Goal: Information Seeking & Learning: Learn about a topic

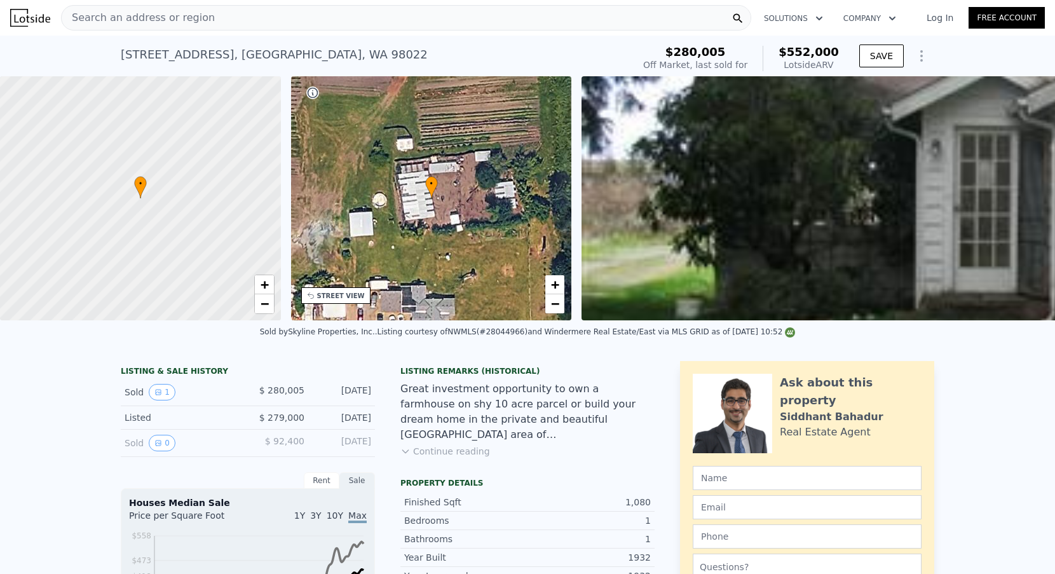
click at [198, 24] on span "Search an address or region" at bounding box center [138, 17] width 153 height 15
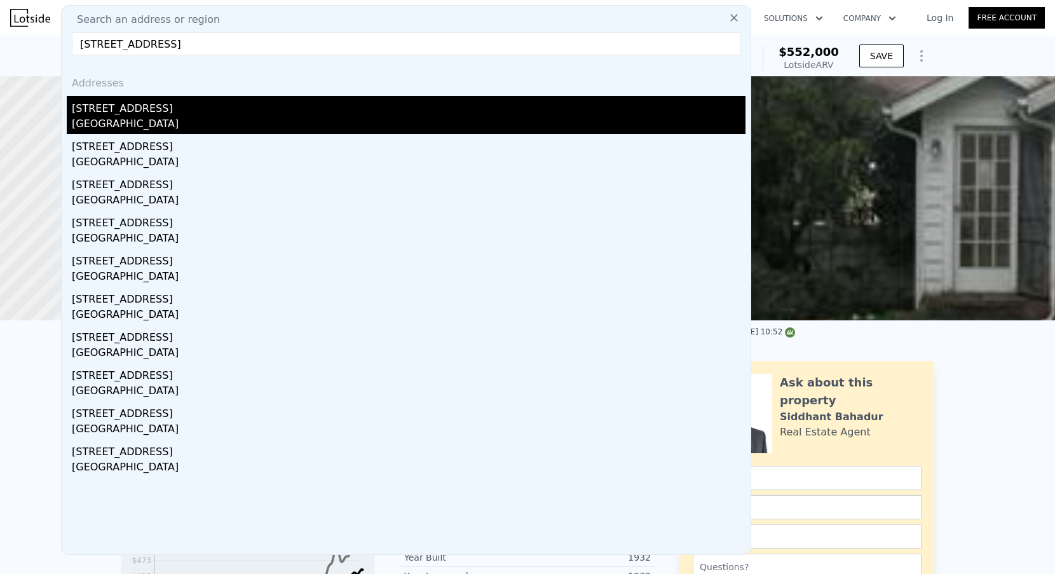
type input "[STREET_ADDRESS]"
click at [174, 115] on div "[STREET_ADDRESS]" at bounding box center [409, 106] width 674 height 20
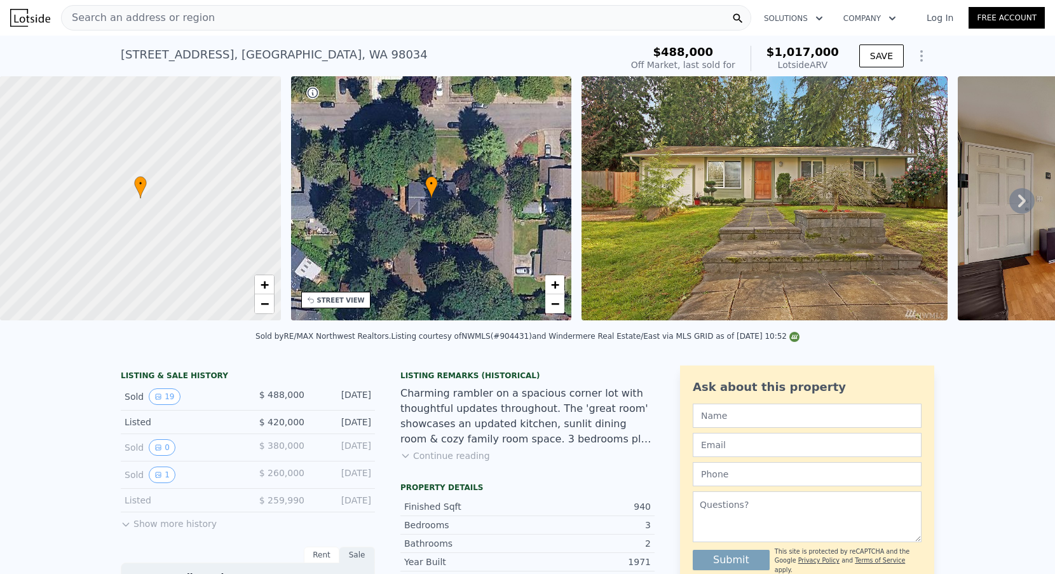
click at [329, 21] on div "Search an address or region" at bounding box center [406, 17] width 690 height 25
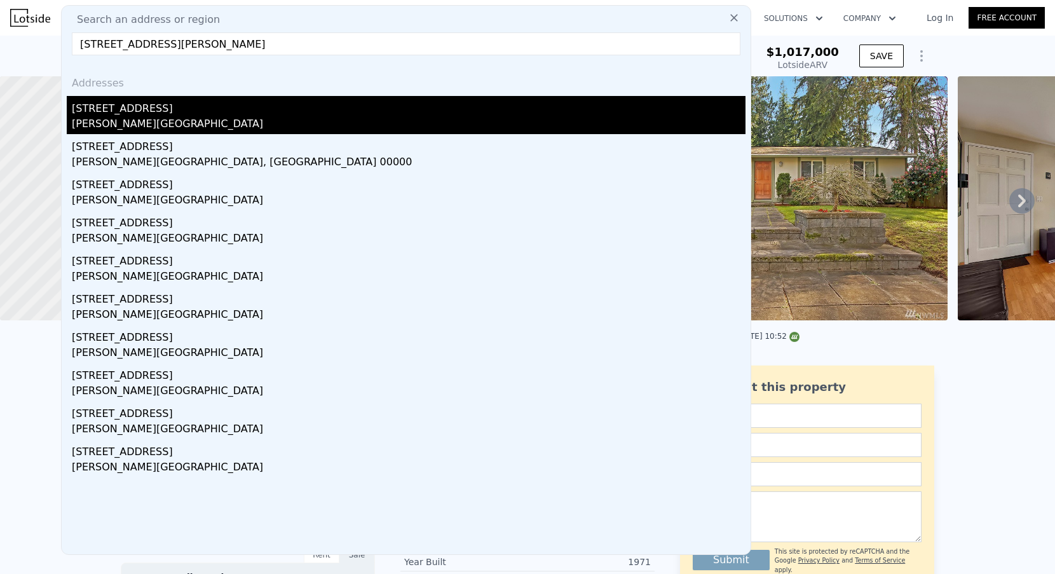
type input "[STREET_ADDRESS][PERSON_NAME]"
click at [196, 110] on div "[STREET_ADDRESS]" at bounding box center [409, 106] width 674 height 20
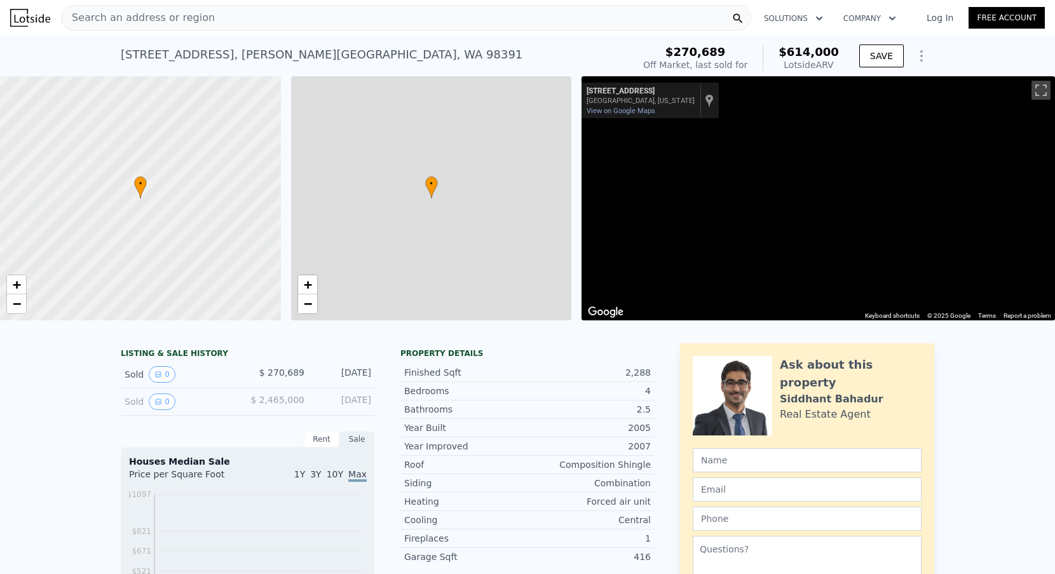
type input "$ 614,000"
type input "4"
type input "3"
type input "5"
type input "2.25"
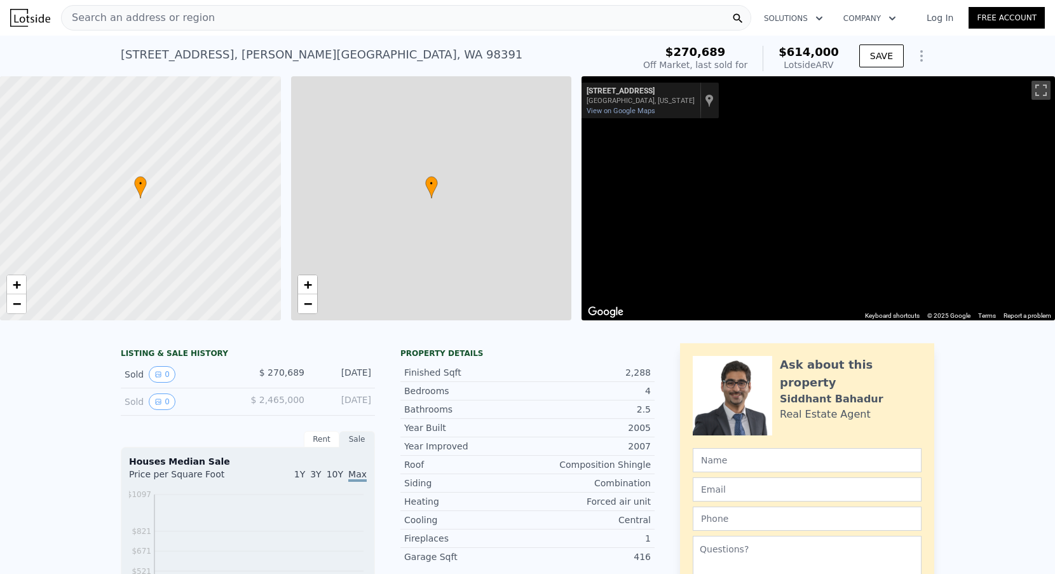
type input "2.75"
type input "1680"
type input "3100"
type input "4000"
type input "6440"
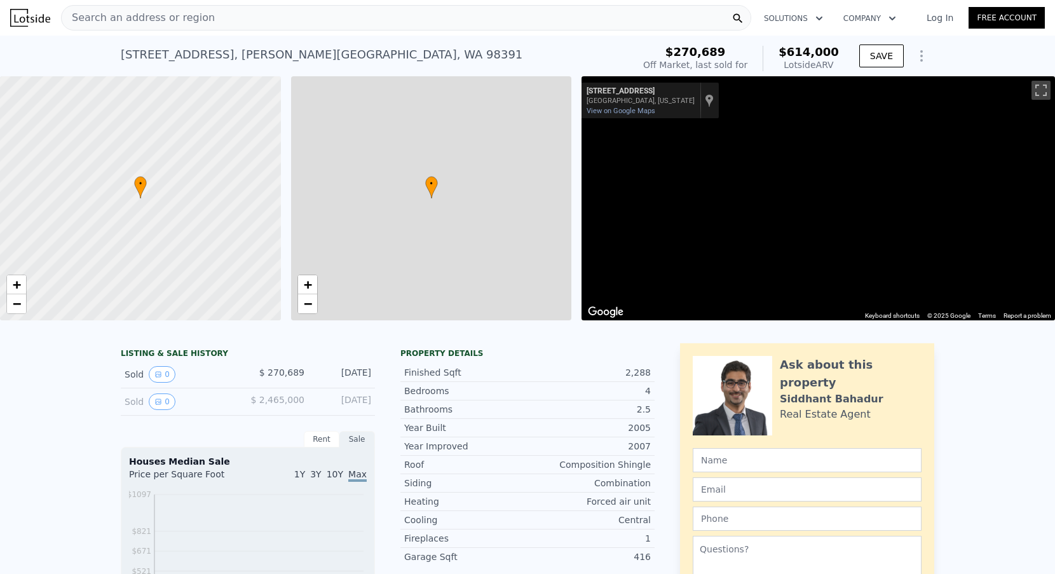
type input "$ 282,329"
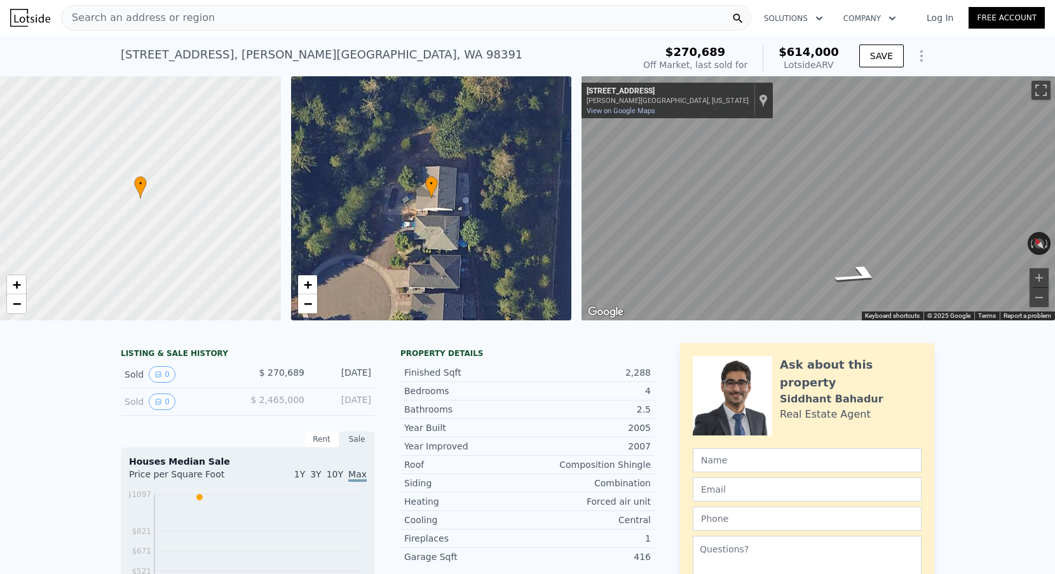
click at [217, 27] on div "Search an address or region" at bounding box center [406, 17] width 690 height 25
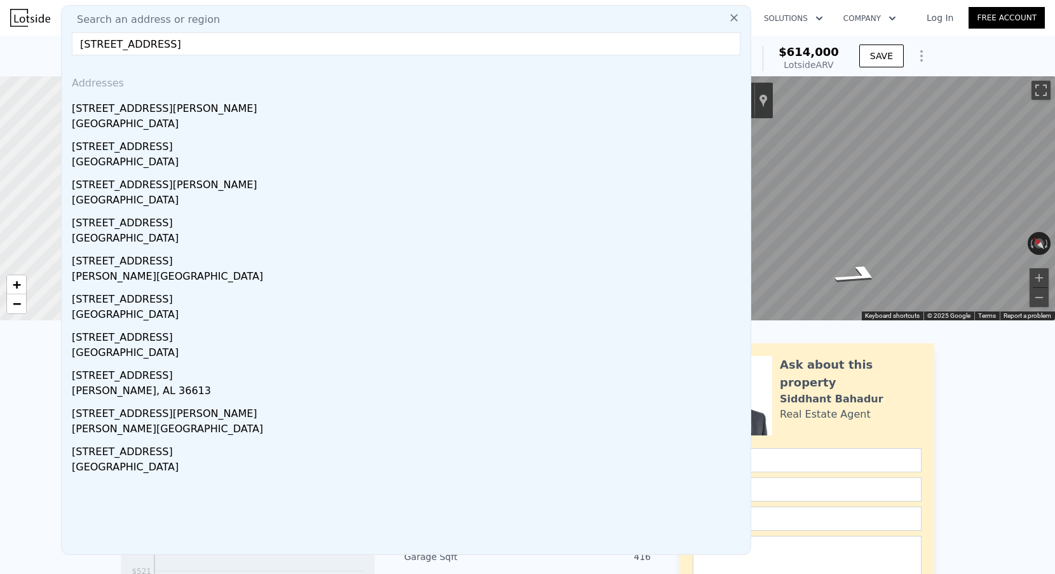
click at [193, 45] on input "[STREET_ADDRESS]" at bounding box center [406, 43] width 669 height 23
paste input "[STREET_ADDRESS]"
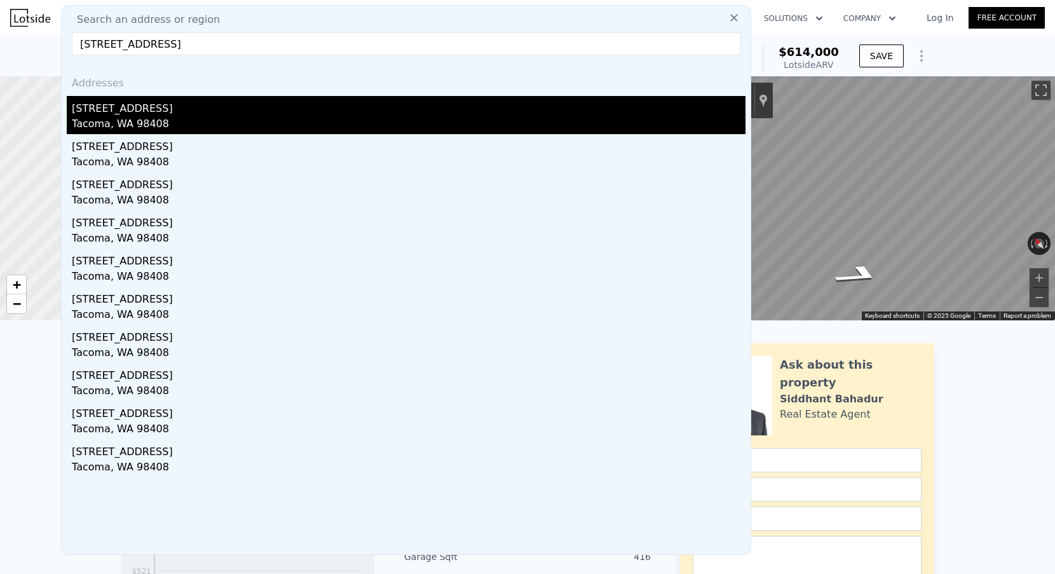
type input "[STREET_ADDRESS]"
click at [201, 109] on div "[STREET_ADDRESS]" at bounding box center [409, 106] width 674 height 20
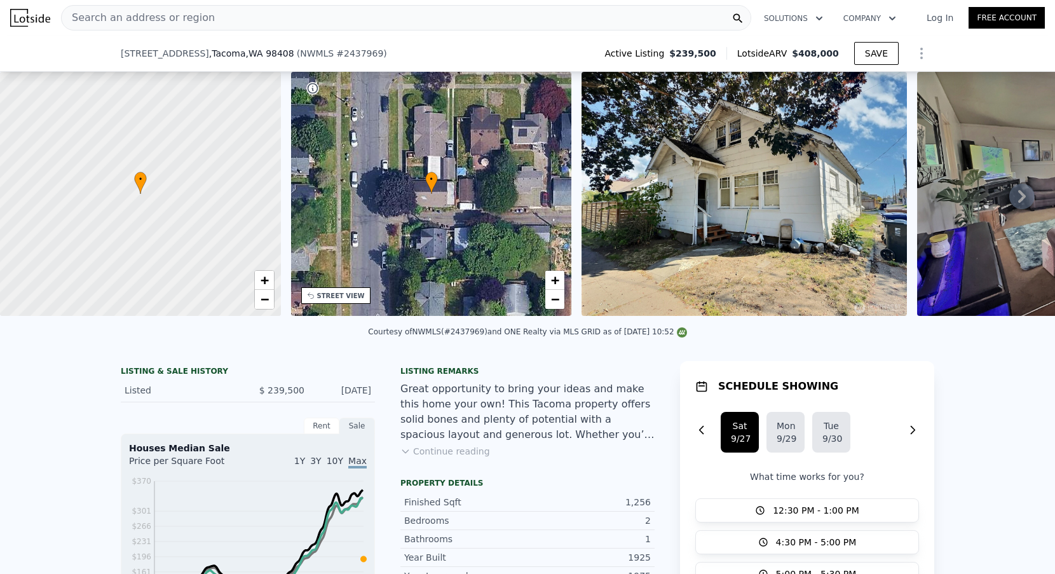
scroll to position [184, 0]
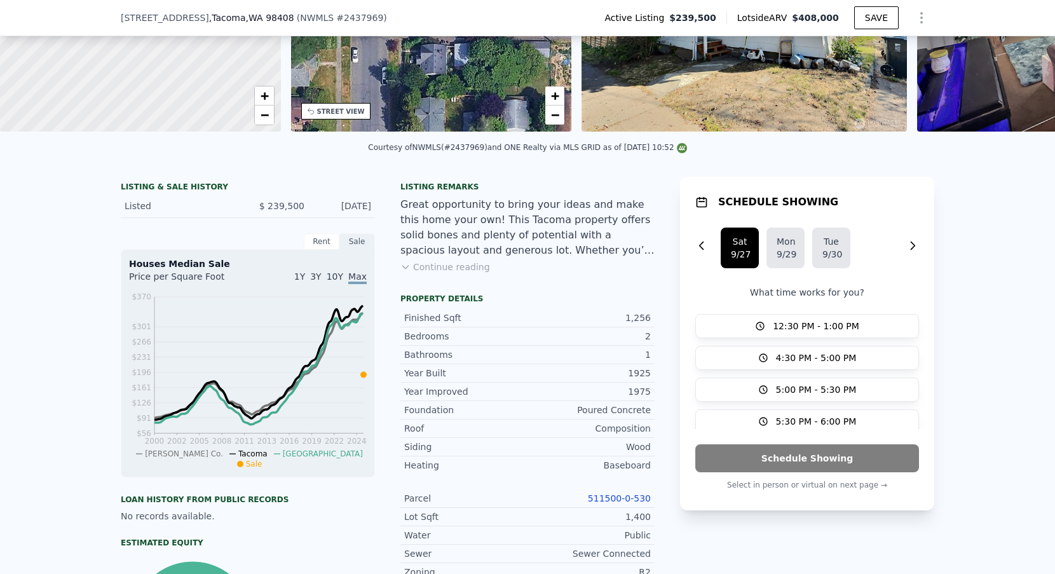
click at [620, 492] on div "511500-0-530" at bounding box center [589, 498] width 123 height 13
click at [596, 495] on link "511500-0-530" at bounding box center [619, 498] width 63 height 10
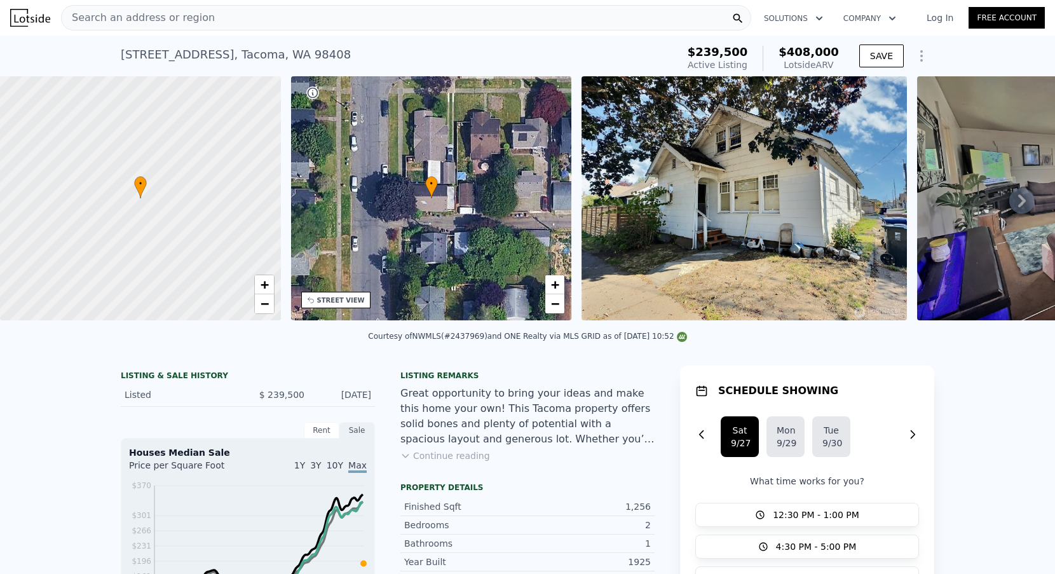
scroll to position [0, 0]
click at [242, 9] on div "Search an address or region" at bounding box center [406, 17] width 690 height 25
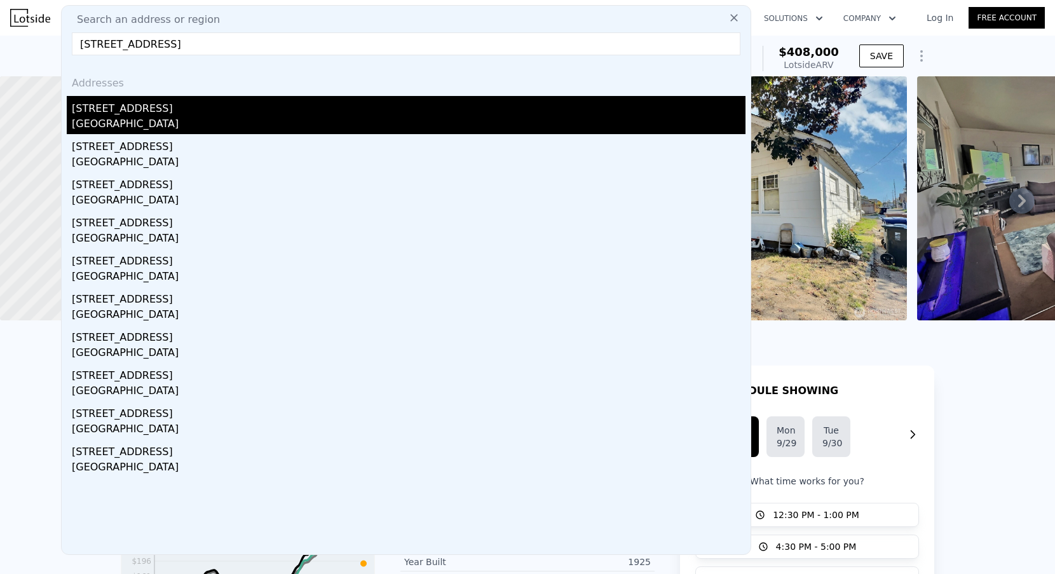
type input "[STREET_ADDRESS]"
click at [158, 114] on div "[STREET_ADDRESS]" at bounding box center [409, 106] width 674 height 20
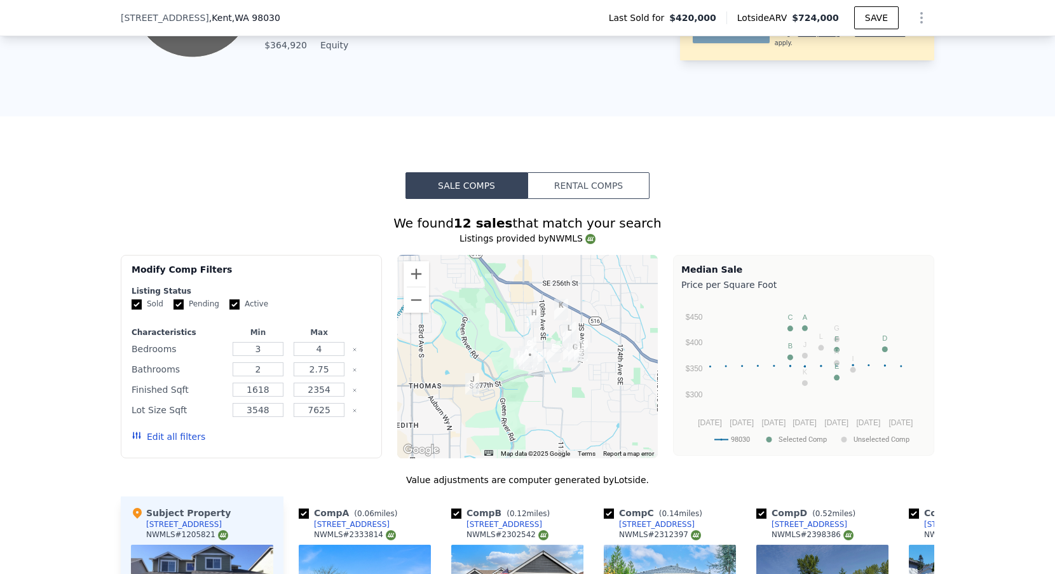
scroll to position [1064, 0]
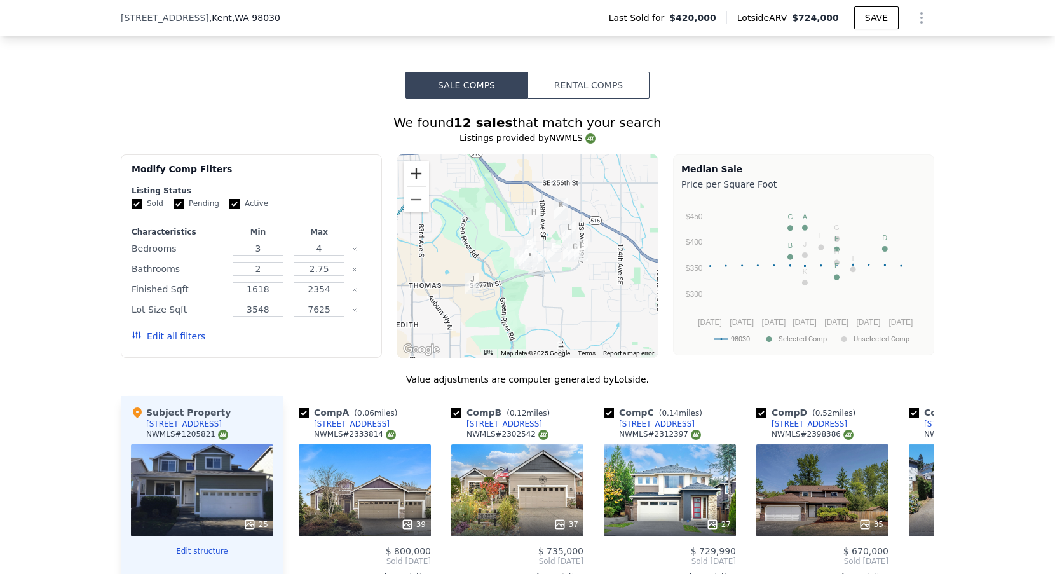
click at [420, 170] on button "Zoom in" at bounding box center [416, 173] width 25 height 25
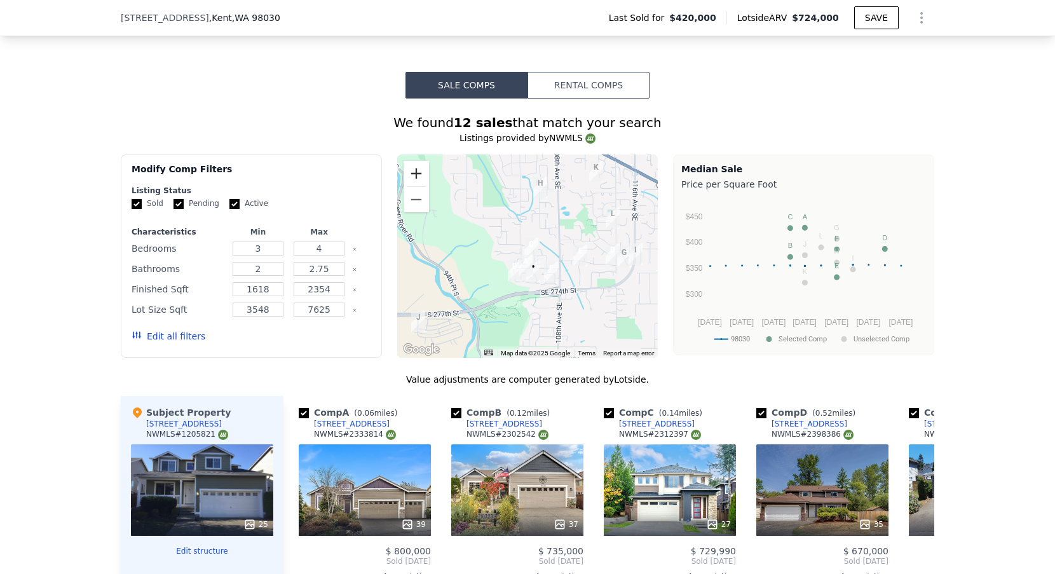
click at [420, 167] on button "Zoom in" at bounding box center [416, 173] width 25 height 25
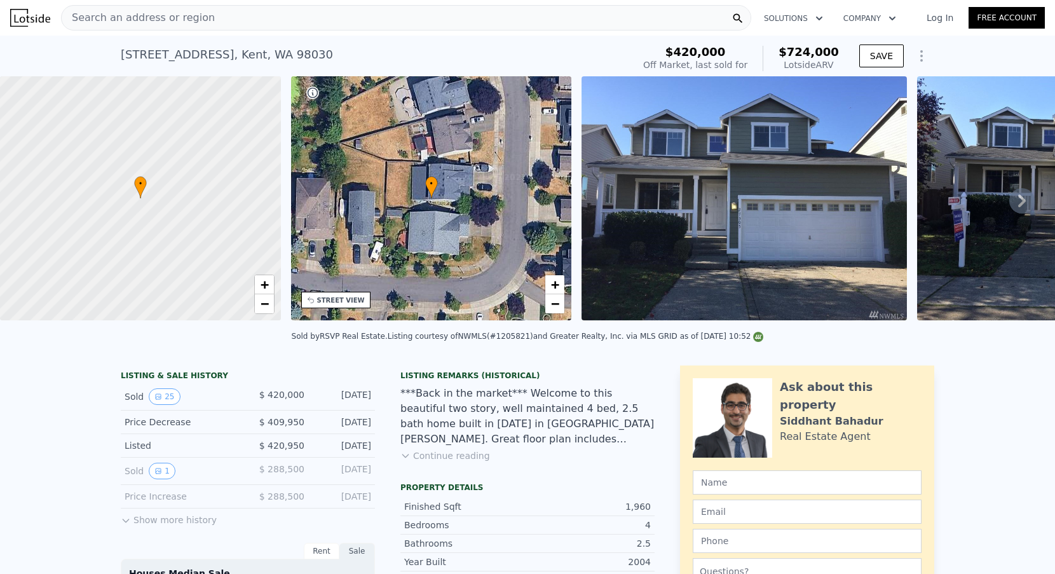
scroll to position [0, 0]
click at [297, 16] on div "Search an address or region" at bounding box center [406, 17] width 690 height 25
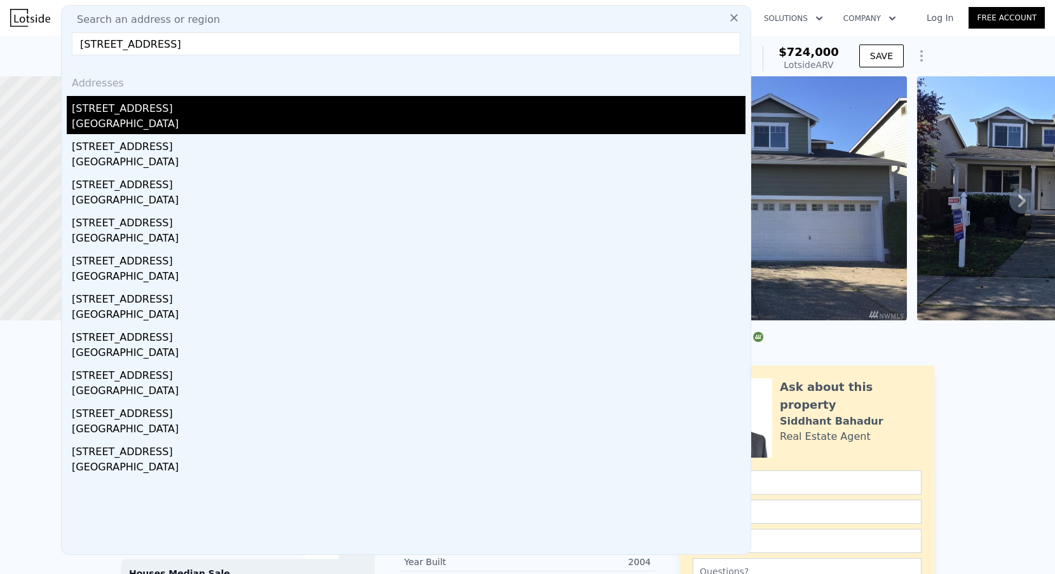
type input "[STREET_ADDRESS]"
click at [168, 123] on div "[GEOGRAPHIC_DATA]" at bounding box center [409, 125] width 674 height 18
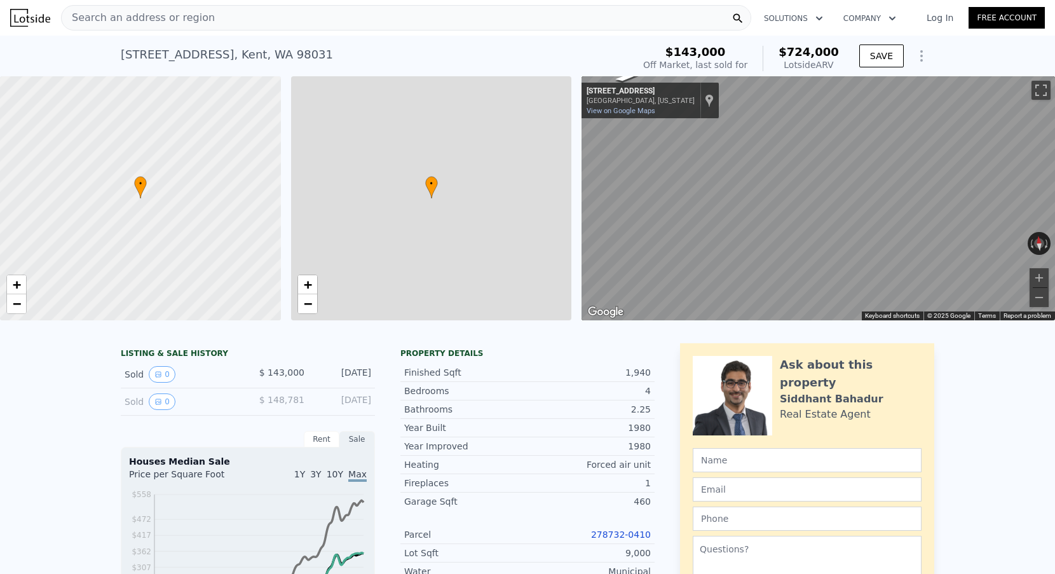
type input "5"
type input "2.5"
type input "1430"
type input "2170"
type input "6902"
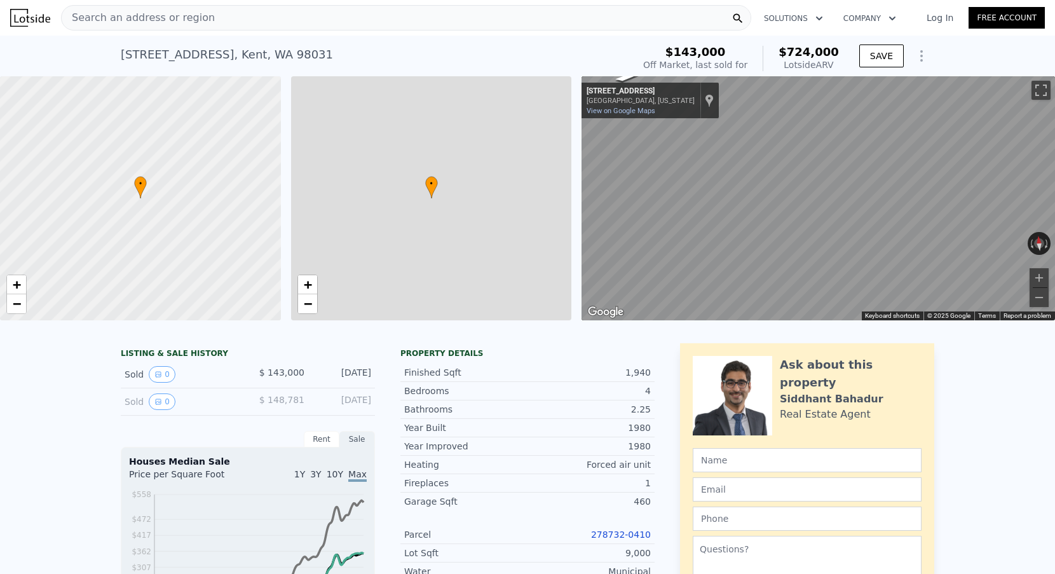
type input "10200"
type input "$ 516,058"
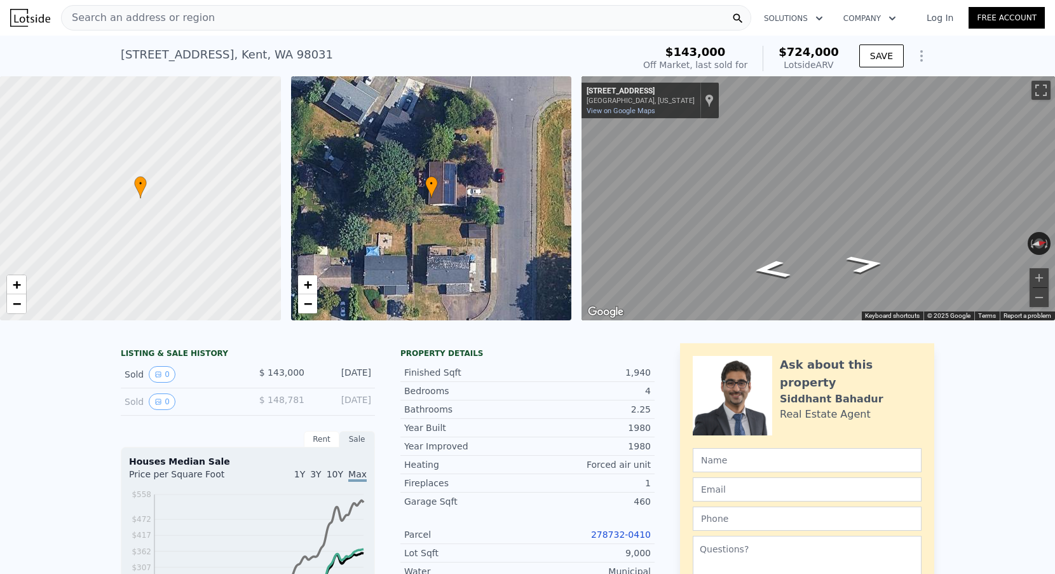
click at [305, 27] on div "Search an address or region" at bounding box center [406, 17] width 690 height 25
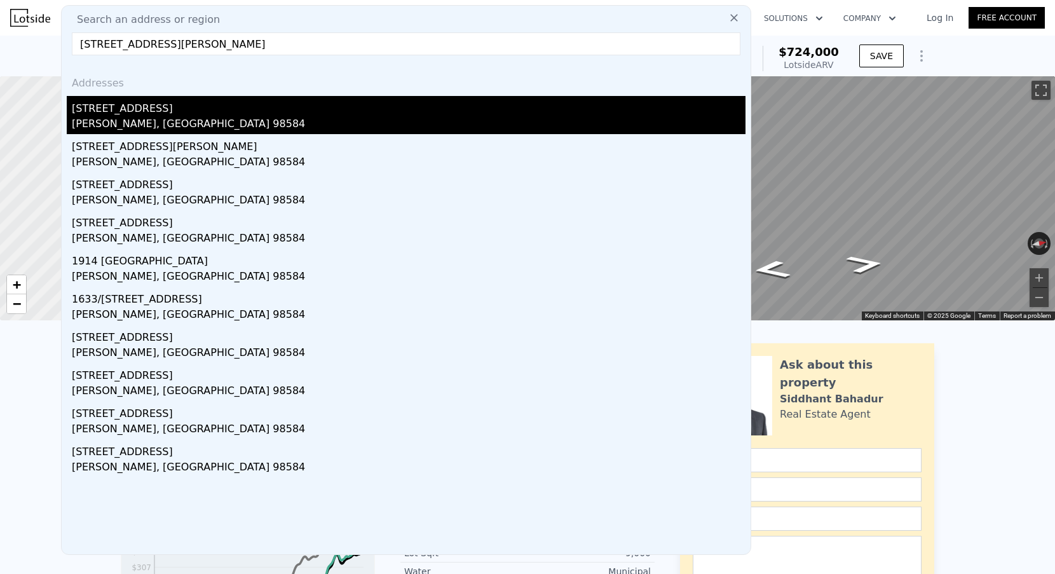
type input "[STREET_ADDRESS][PERSON_NAME]"
click at [174, 112] on div "[STREET_ADDRESS]" at bounding box center [409, 106] width 674 height 20
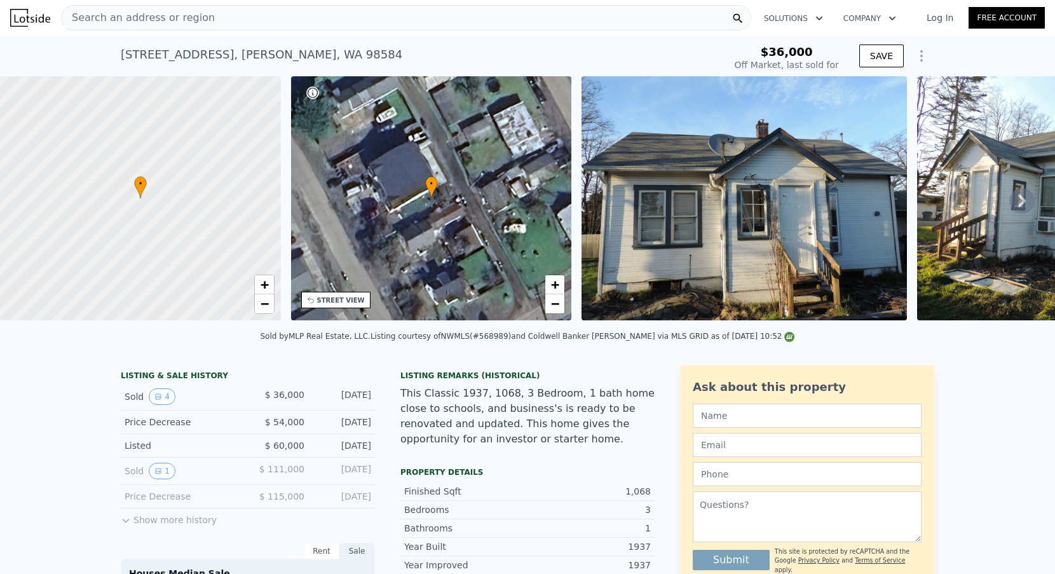
click at [915, 58] on icon "Show Options" at bounding box center [921, 55] width 15 height 15
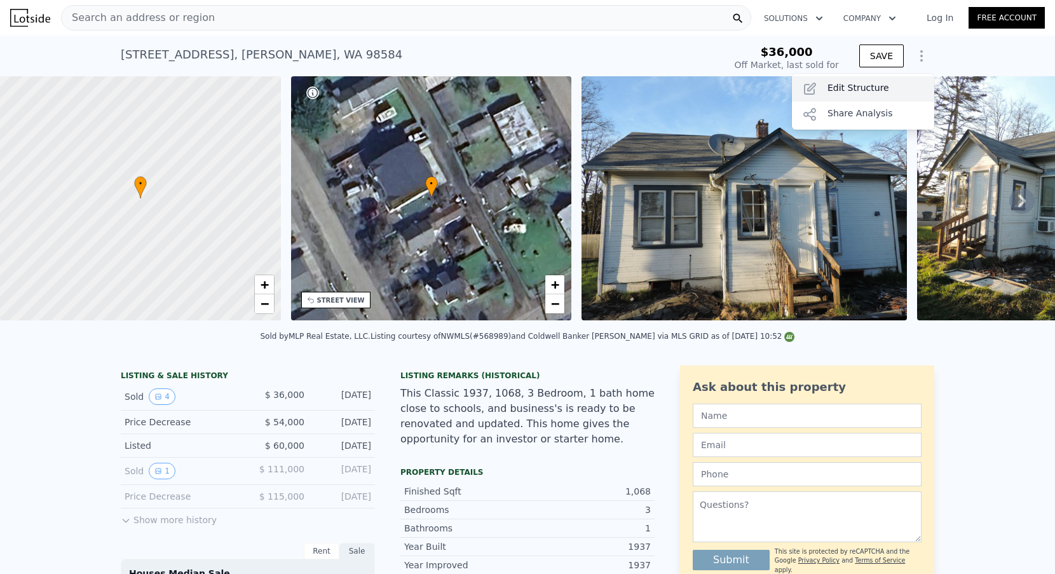
click at [872, 79] on div "Edit Structure" at bounding box center [863, 88] width 142 height 25
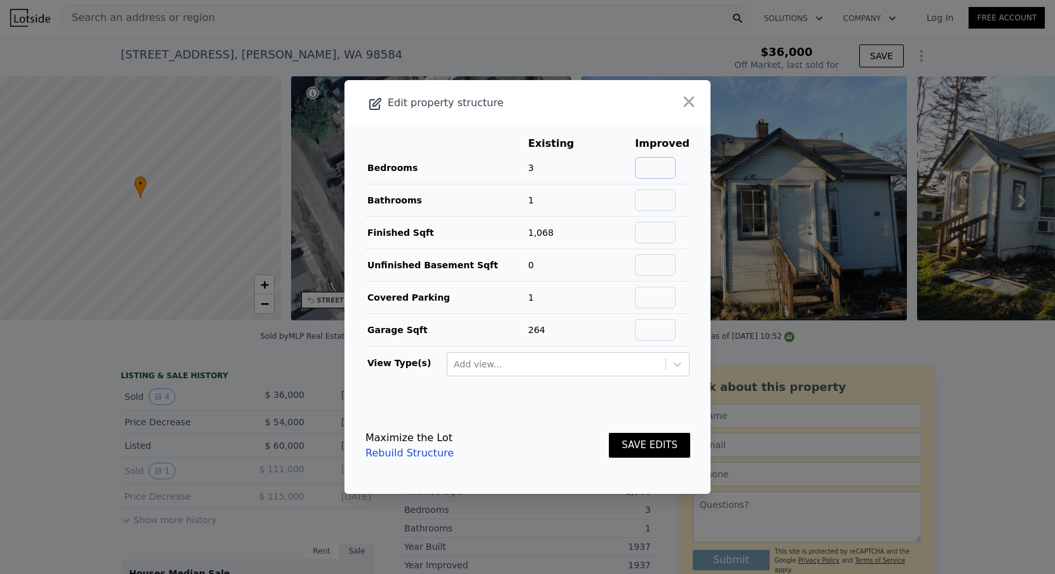
click at [650, 161] on input "text" at bounding box center [655, 168] width 41 height 22
type input "3"
click at [672, 195] on input "text" at bounding box center [655, 200] width 41 height 22
type input "1"
click at [666, 237] on input "text" at bounding box center [655, 233] width 41 height 22
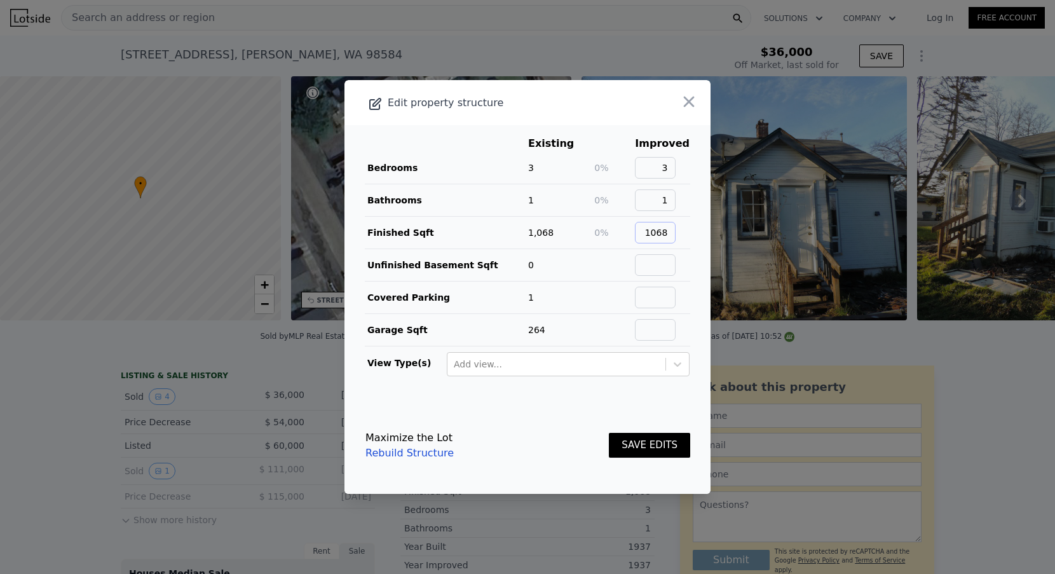
type input "1068"
click at [634, 265] on td at bounding box center [614, 265] width 41 height 32
click at [655, 264] on input "text" at bounding box center [655, 265] width 41 height 22
type input "0"
click at [664, 288] on input "text" at bounding box center [655, 298] width 41 height 22
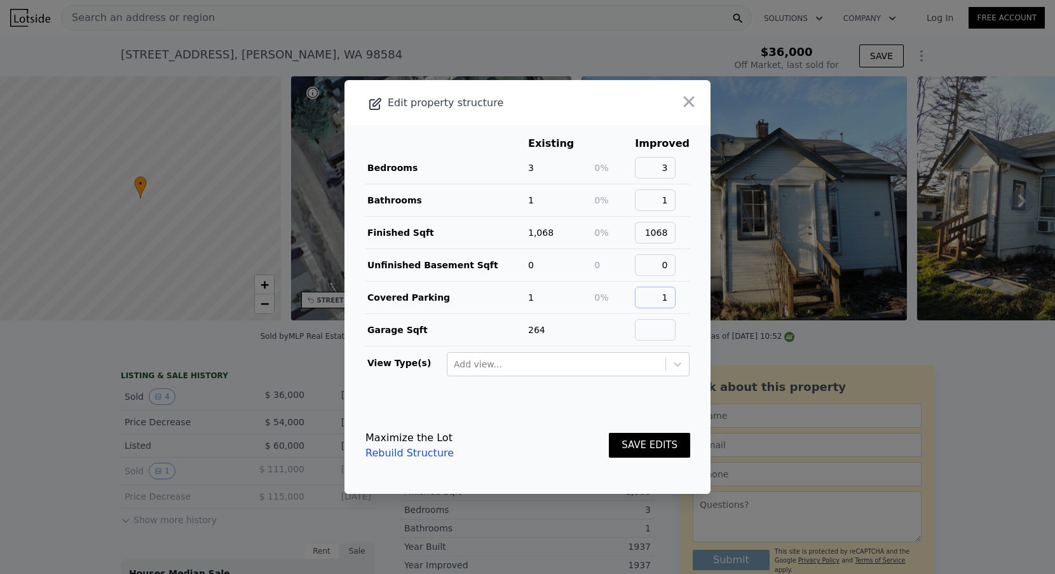
type input "1"
click at [666, 327] on input "text" at bounding box center [655, 330] width 41 height 22
type input "264"
click at [645, 445] on button "SAVE EDITS" at bounding box center [649, 445] width 81 height 25
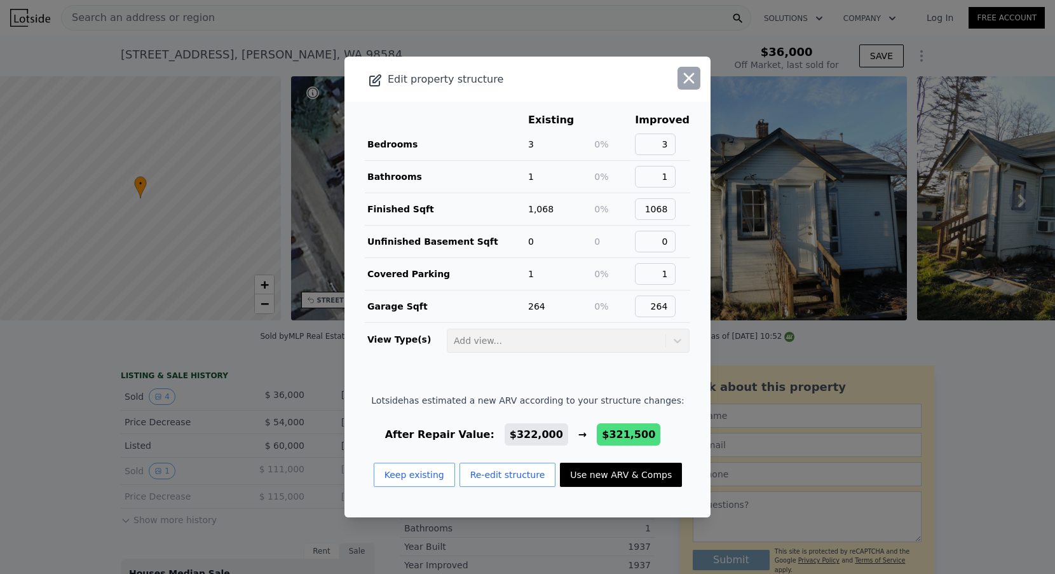
click at [695, 75] on icon "button" at bounding box center [689, 78] width 18 height 18
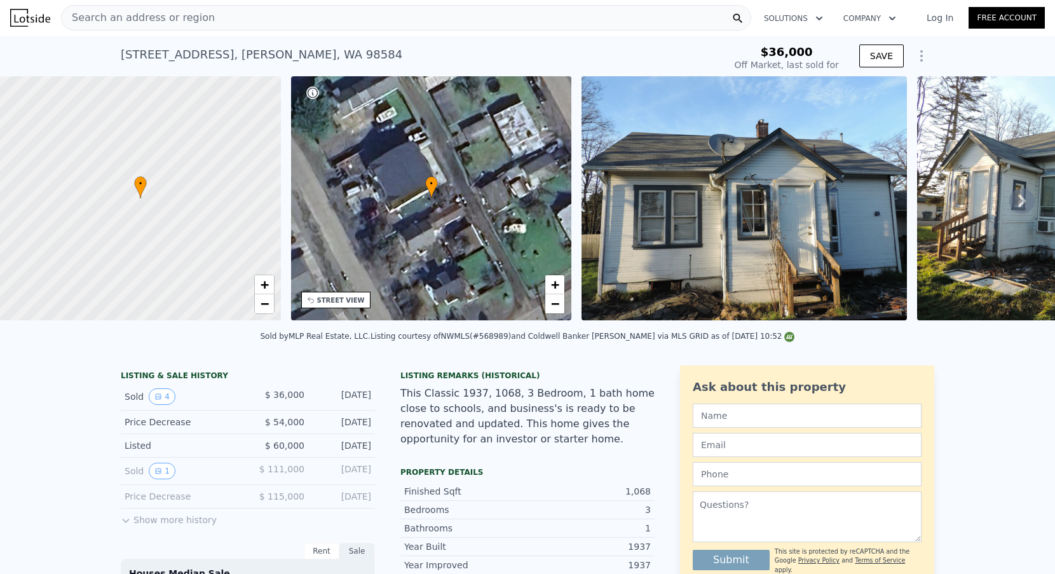
type input "$ 322,000"
type input "$ 259,033"
click at [311, 17] on div "Search an address or region" at bounding box center [406, 17] width 690 height 25
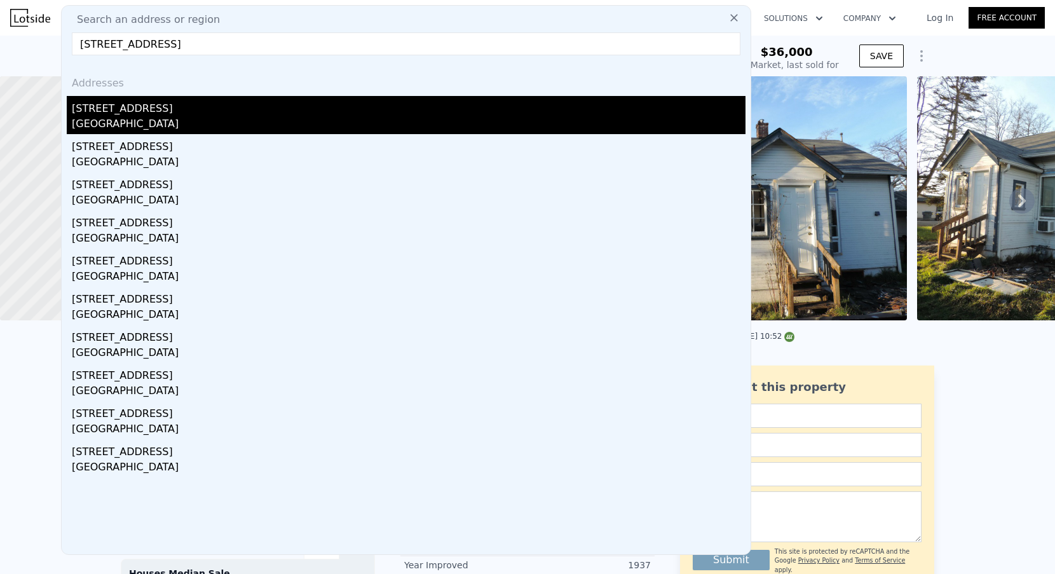
type input "[STREET_ADDRESS]"
click at [157, 107] on div "[STREET_ADDRESS]" at bounding box center [409, 106] width 674 height 20
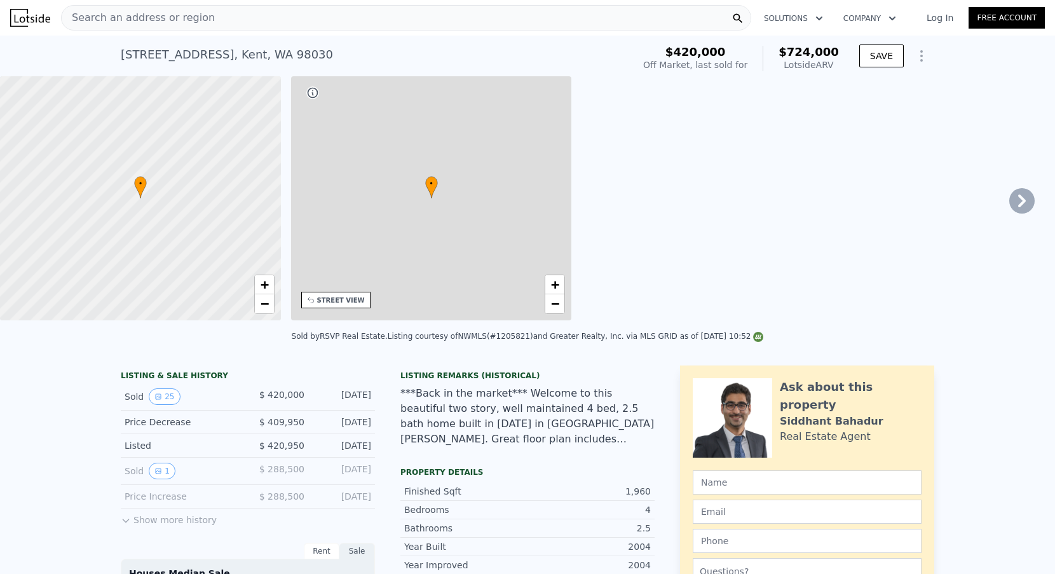
type input "$ 724,000"
type input "4"
type input "3"
type input "2"
type input "2.75"
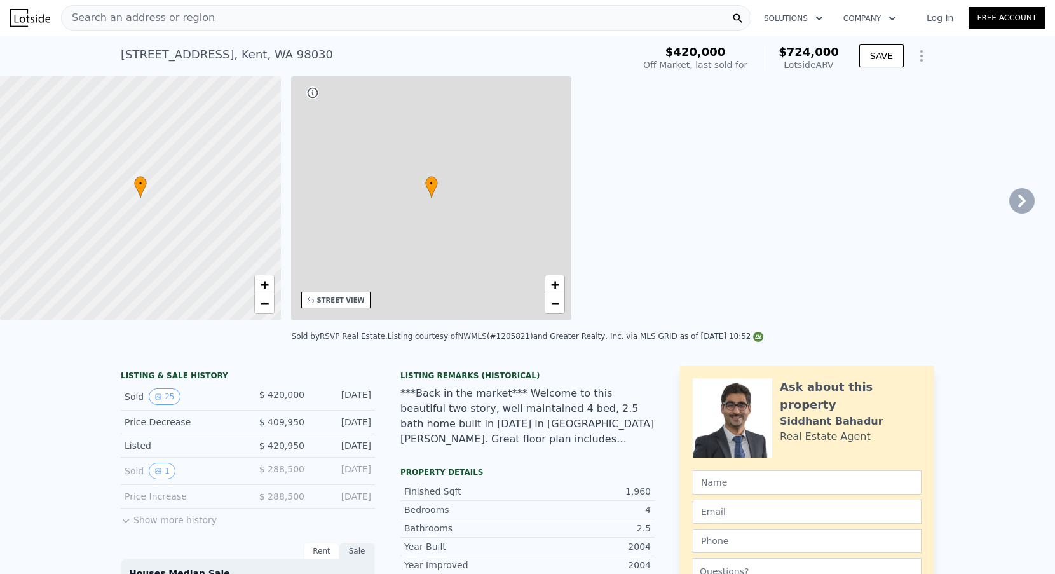
type input "1618"
type input "2354"
type input "3548"
type input "7625"
type input "$ 227,308"
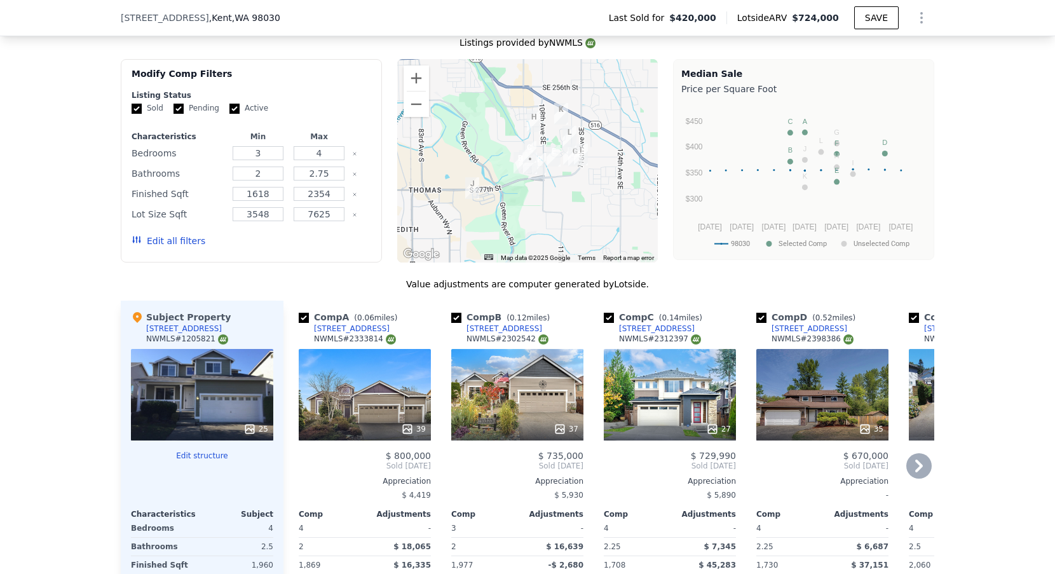
scroll to position [1142, 0]
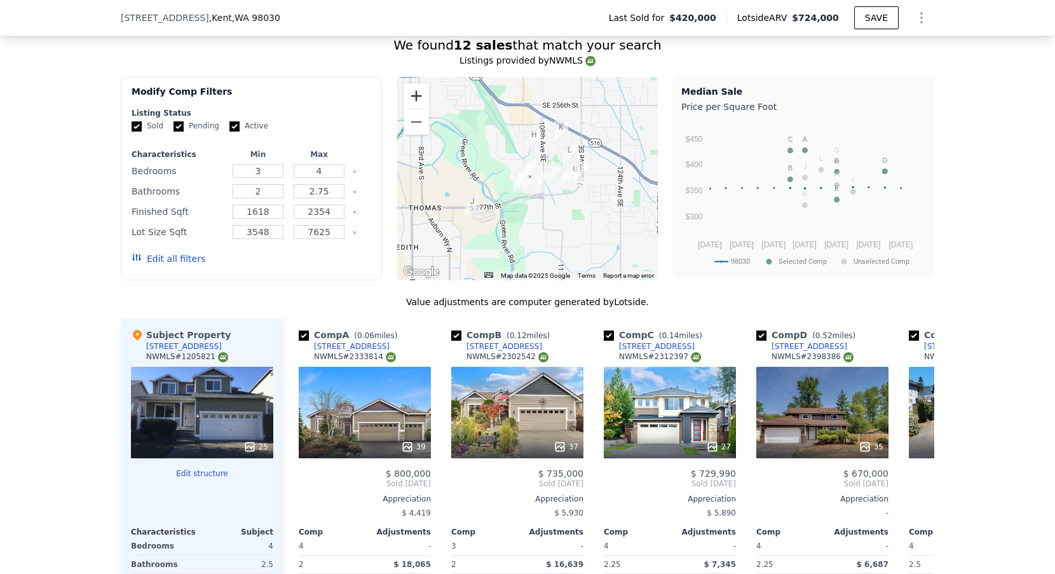
click at [415, 91] on button "Zoom in" at bounding box center [416, 95] width 25 height 25
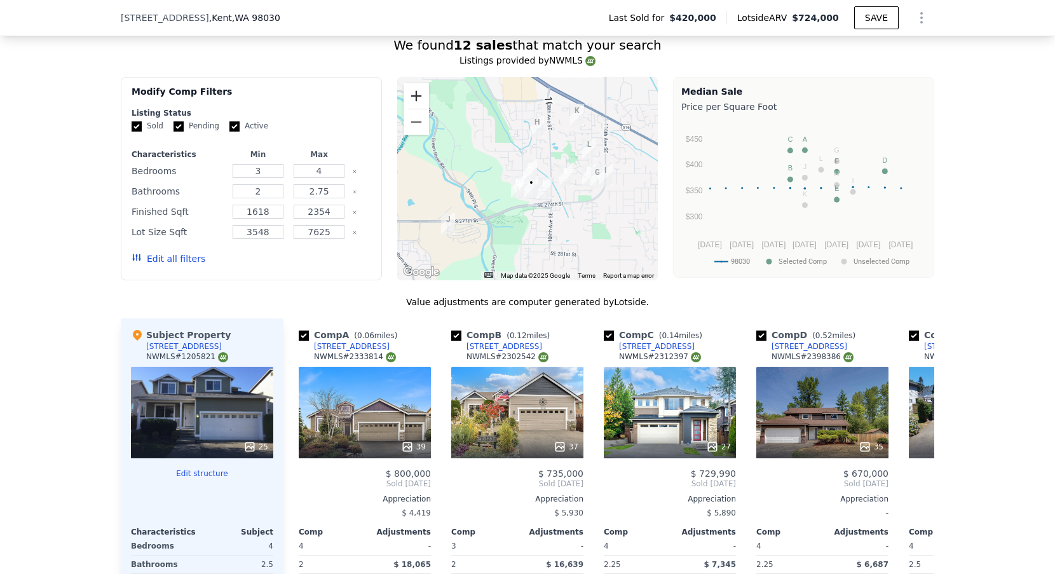
click at [415, 91] on button "Zoom in" at bounding box center [416, 95] width 25 height 25
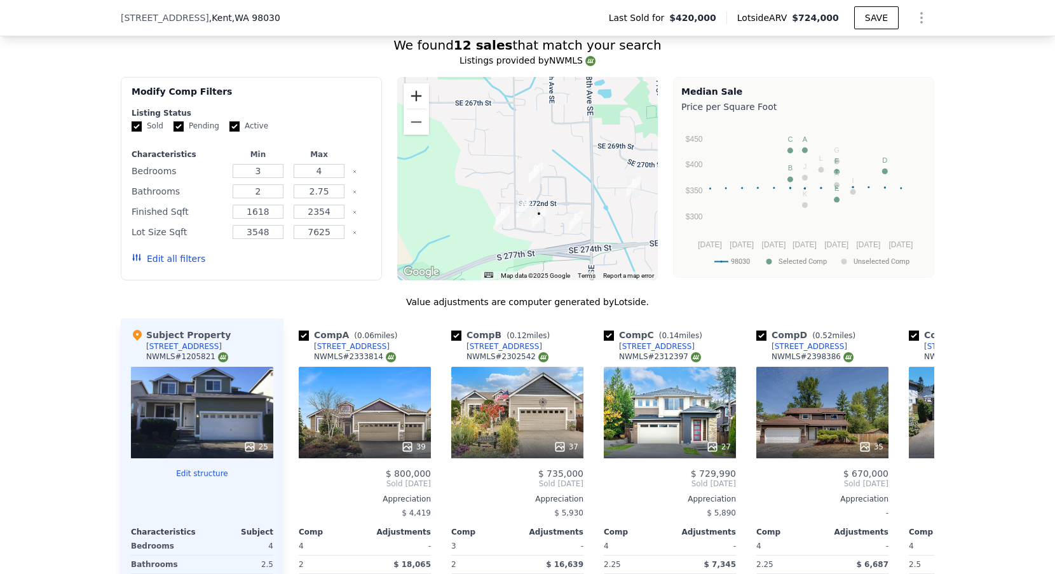
click at [415, 91] on button "Zoom in" at bounding box center [416, 95] width 25 height 25
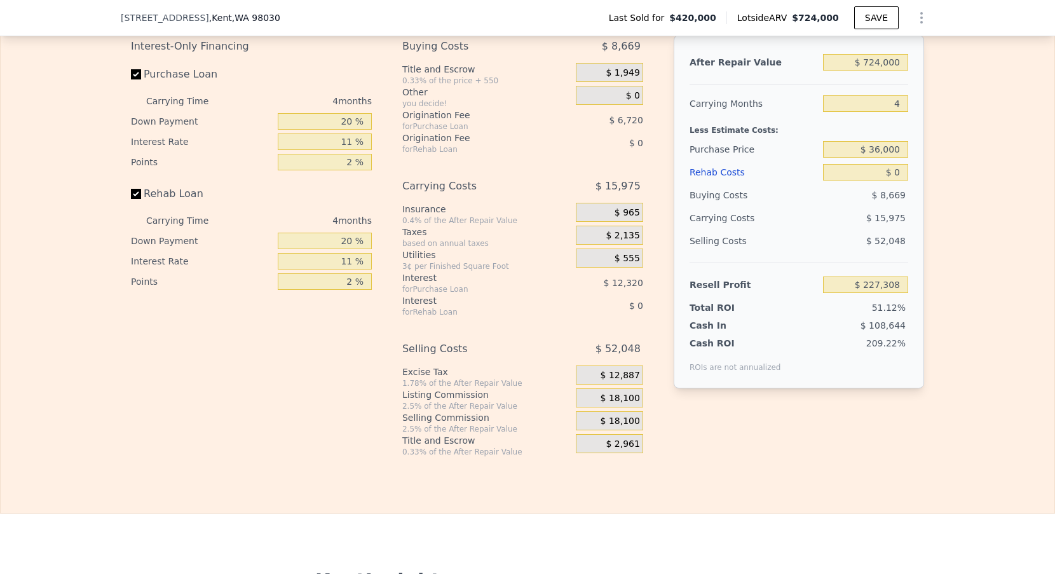
scroll to position [1747, 0]
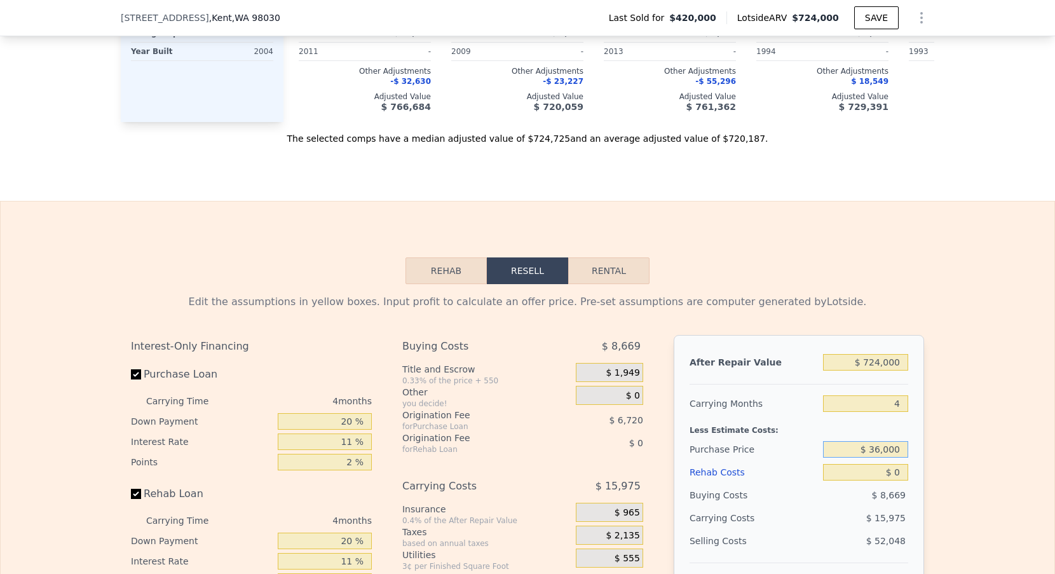
click at [880, 454] on input "$ 36,000" at bounding box center [865, 449] width 85 height 17
type input "$ 550,000"
click at [905, 402] on input "4" at bounding box center [865, 403] width 85 height 17
type input "$ 90,983"
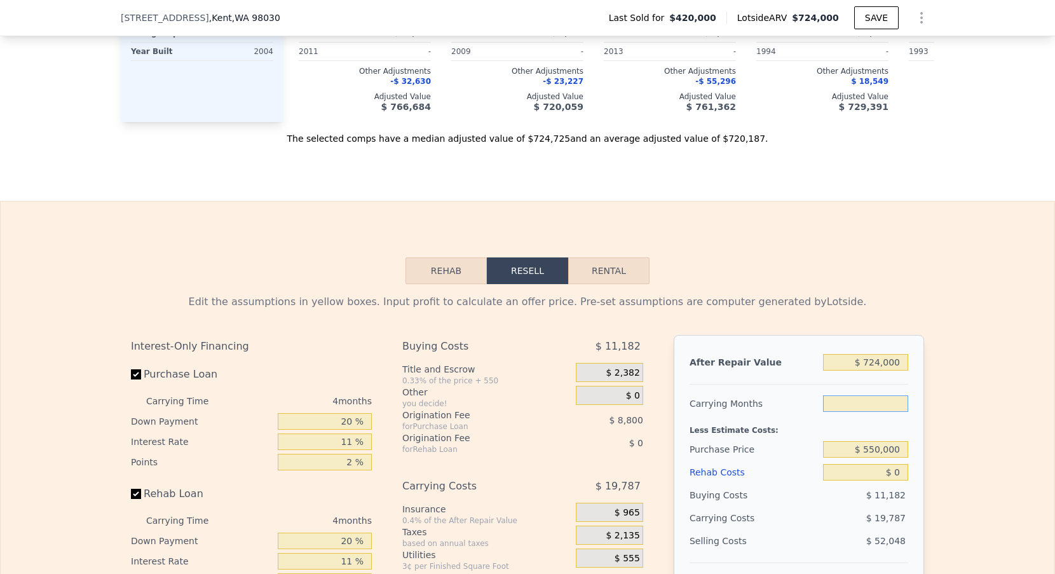
type input "3"
type input "$ 95,930"
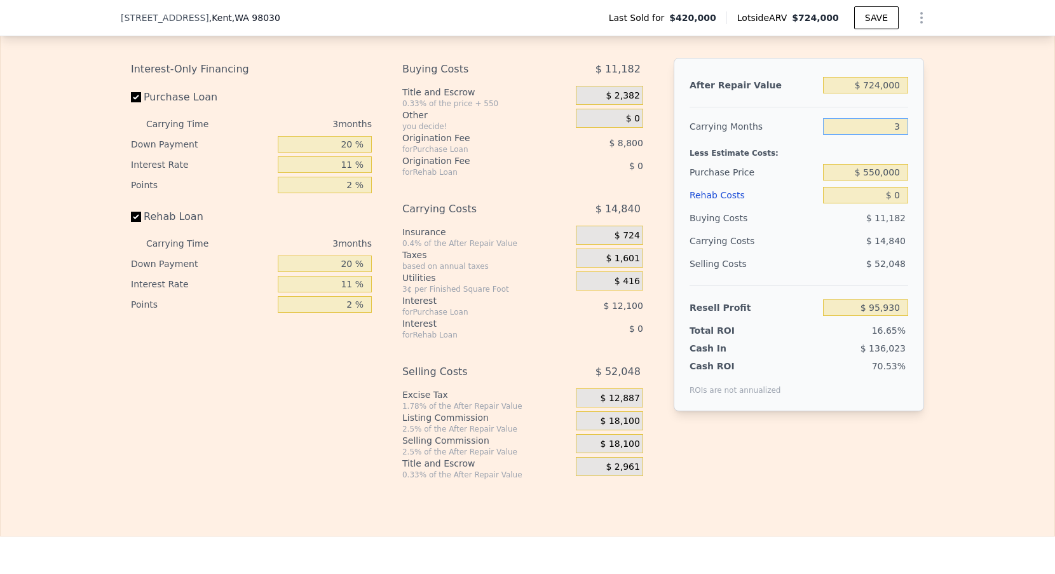
scroll to position [1942, 0]
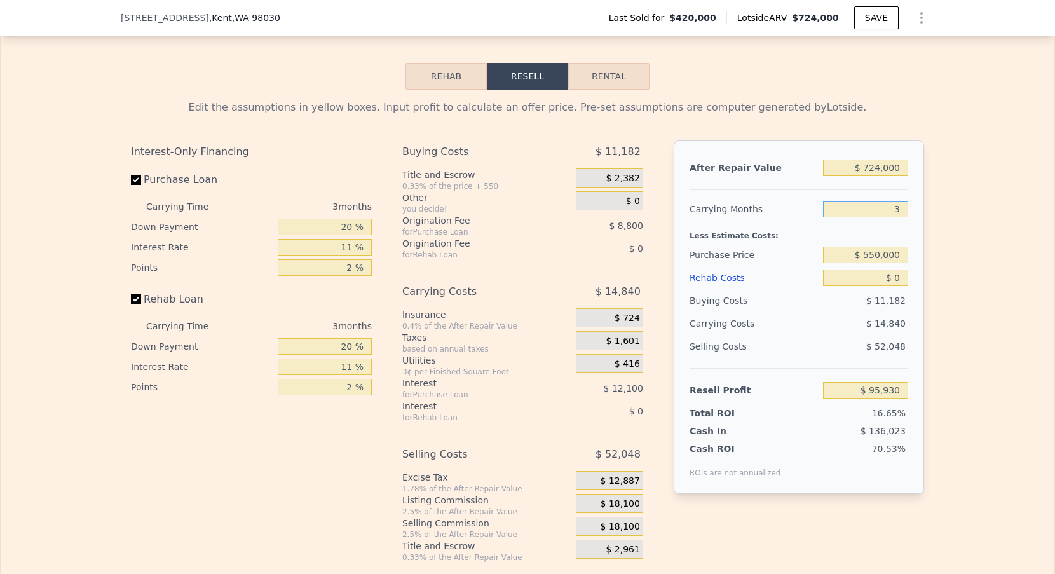
type input "3"
click at [897, 283] on input "$ 0" at bounding box center [865, 278] width 85 height 17
type input "$ 4"
type input "$ 95,926"
type input "$ 40"
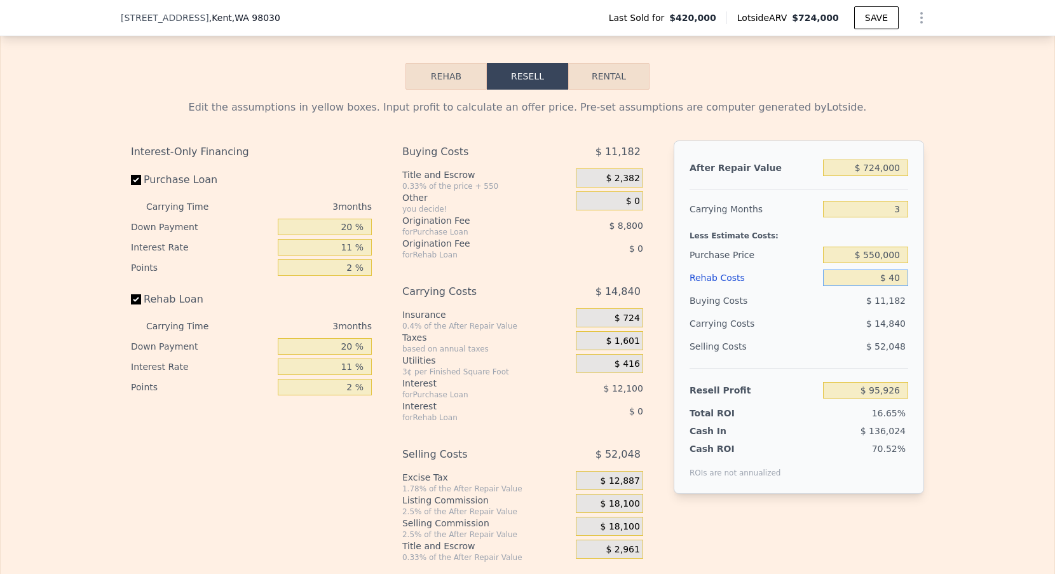
type input "$ 95,889"
type input "$ 400"
type input "$ 95,515"
type input "$ 40,000"
type input "$ 54,411"
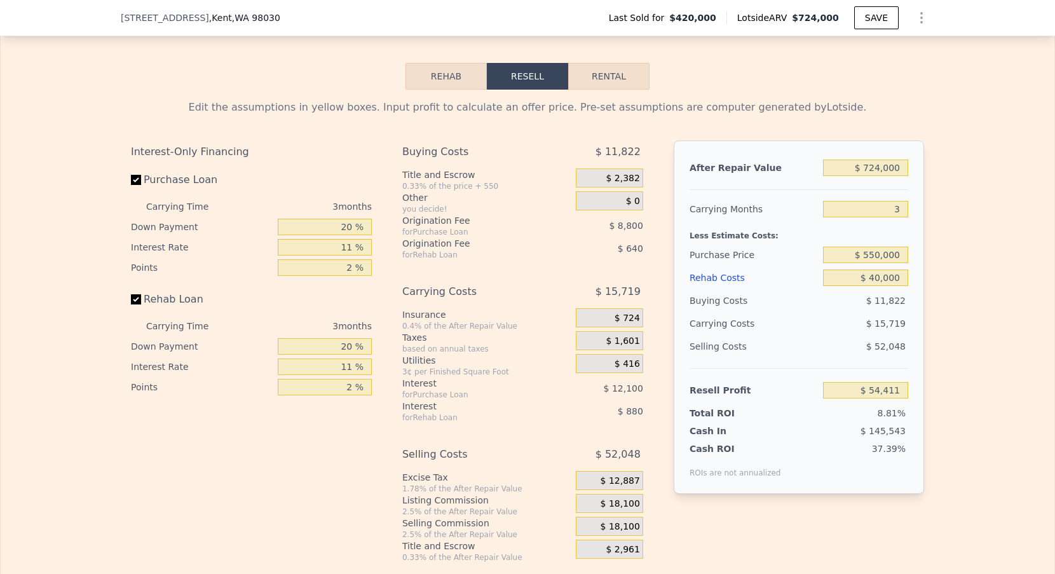
click at [765, 243] on div "Purchase Price" at bounding box center [754, 254] width 128 height 23
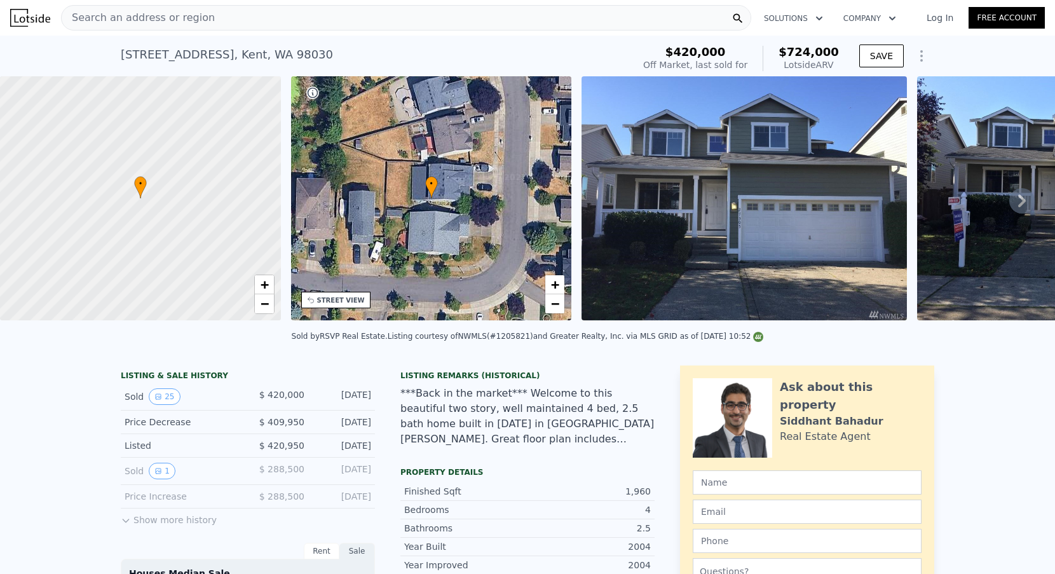
scroll to position [-1, 0]
click at [157, 28] on div "Search an address or region" at bounding box center [138, 18] width 153 height 24
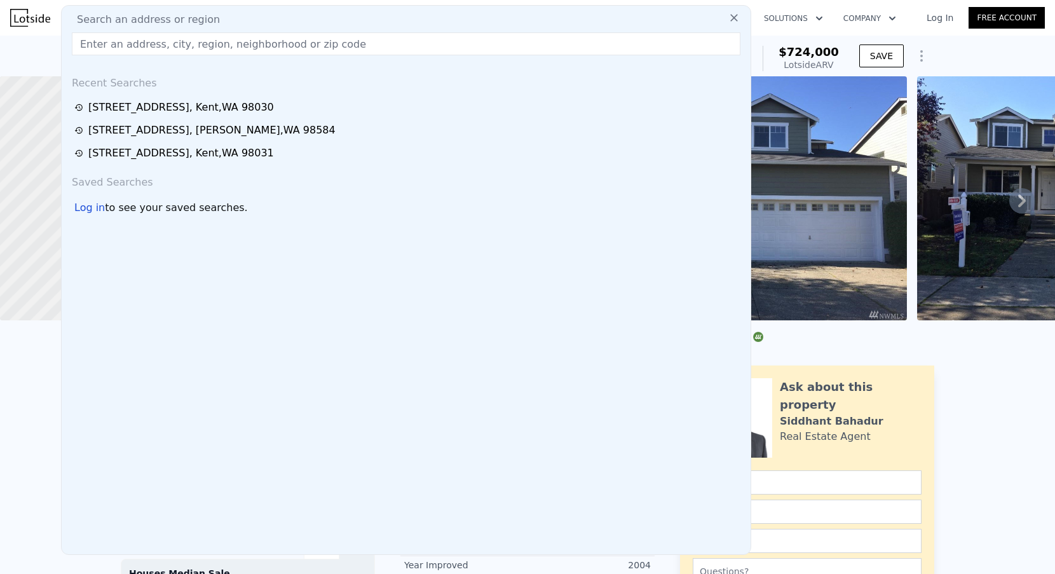
type input "4"
type input "$ 0"
type input "$ 227,308"
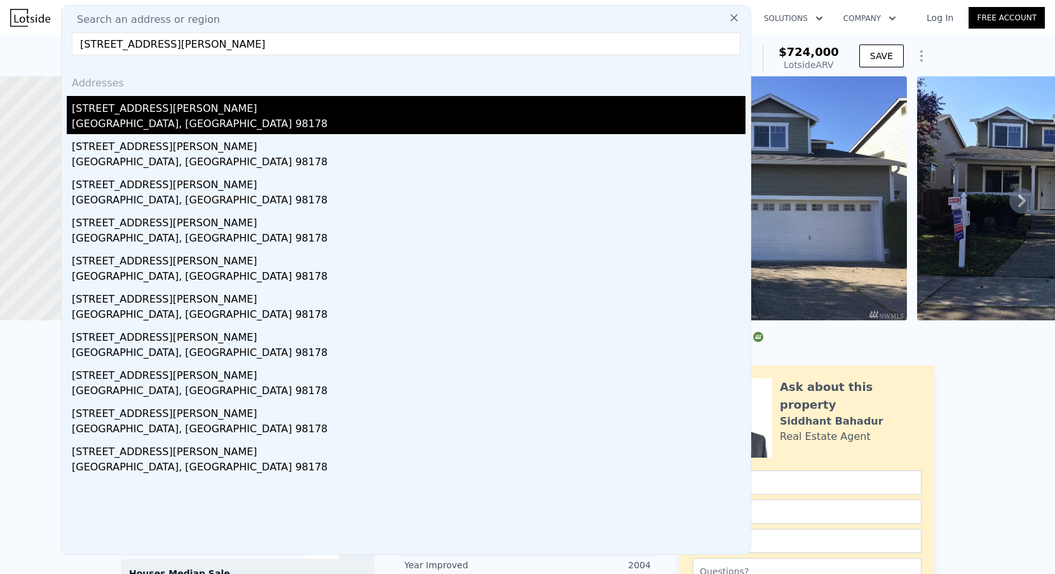
type input "[STREET_ADDRESS][PERSON_NAME]"
click at [157, 117] on div "[GEOGRAPHIC_DATA], [GEOGRAPHIC_DATA] 98178" at bounding box center [409, 125] width 674 height 18
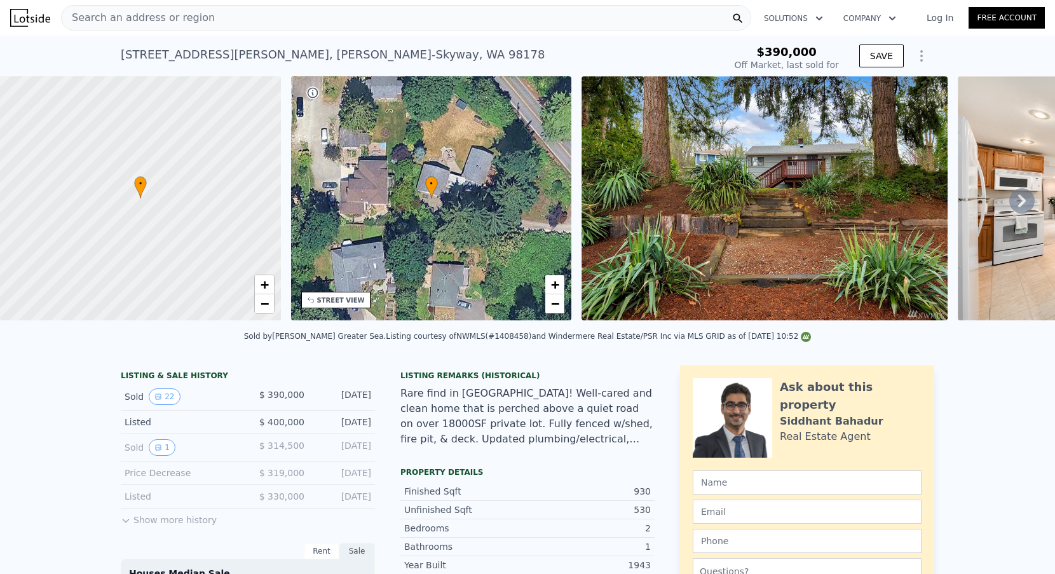
click at [919, 58] on icon "Show Options" at bounding box center [921, 55] width 15 height 15
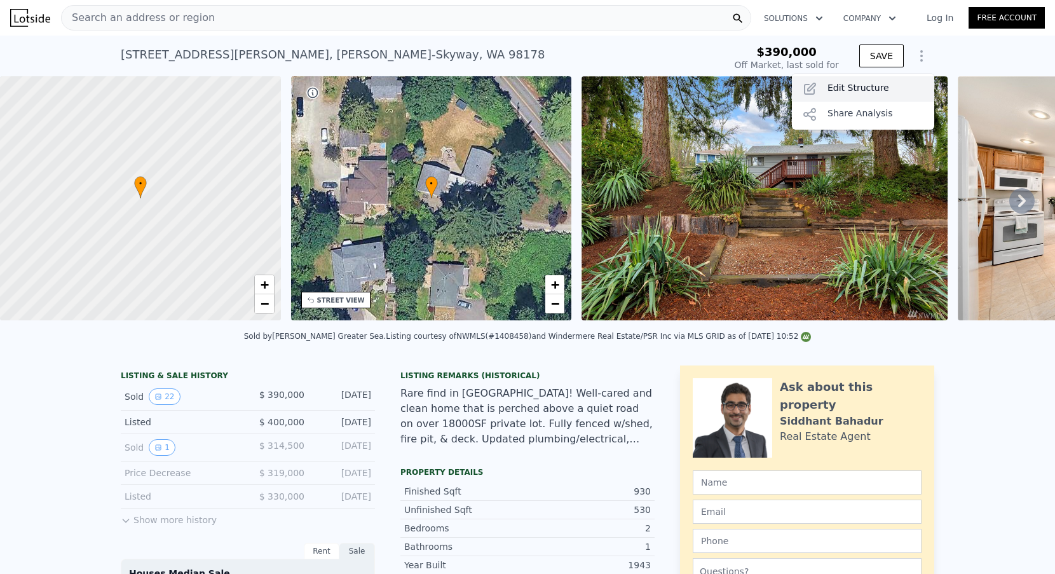
click at [824, 95] on div "Edit Structure" at bounding box center [863, 88] width 142 height 25
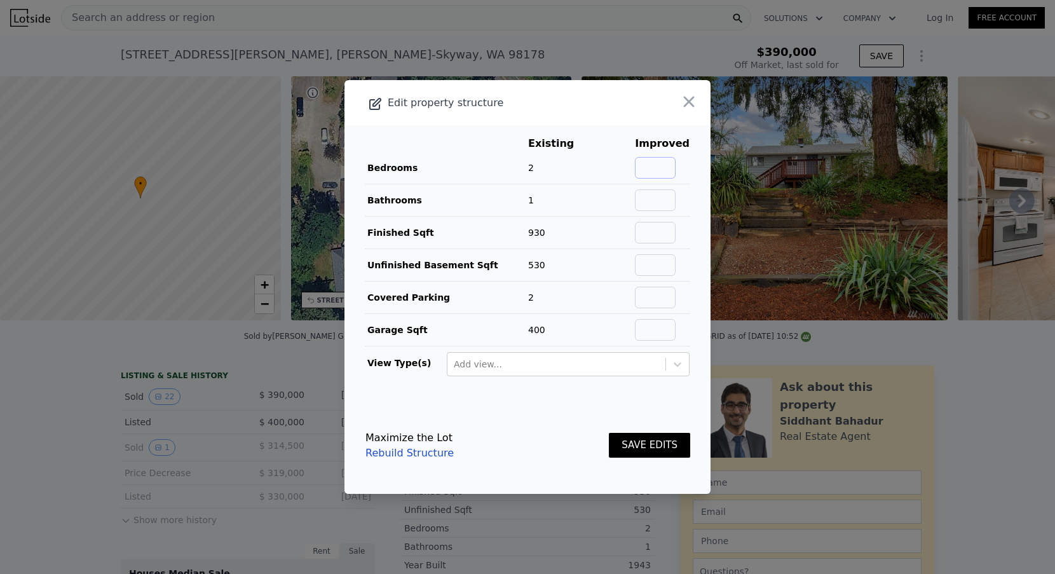
click at [669, 161] on input "text" at bounding box center [655, 168] width 41 height 22
type input "2"
click at [657, 197] on input "text" at bounding box center [655, 200] width 41 height 22
type input "1"
click at [662, 231] on input "text" at bounding box center [655, 233] width 41 height 22
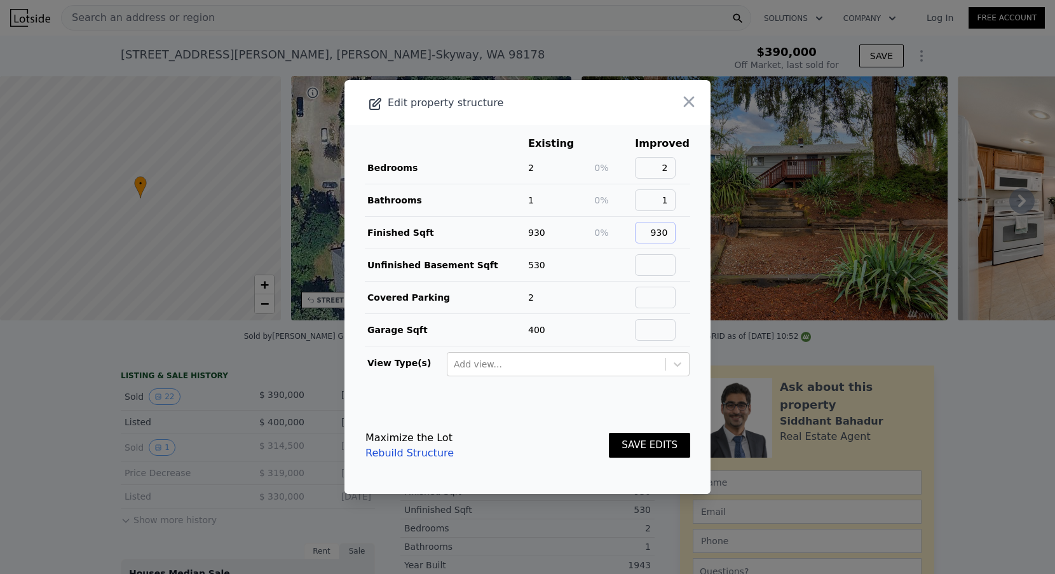
type input "930"
click at [676, 266] on input "text" at bounding box center [655, 265] width 41 height 22
type input "530"
click at [676, 287] on input "text" at bounding box center [655, 298] width 41 height 22
click at [668, 294] on input "text" at bounding box center [655, 298] width 41 height 22
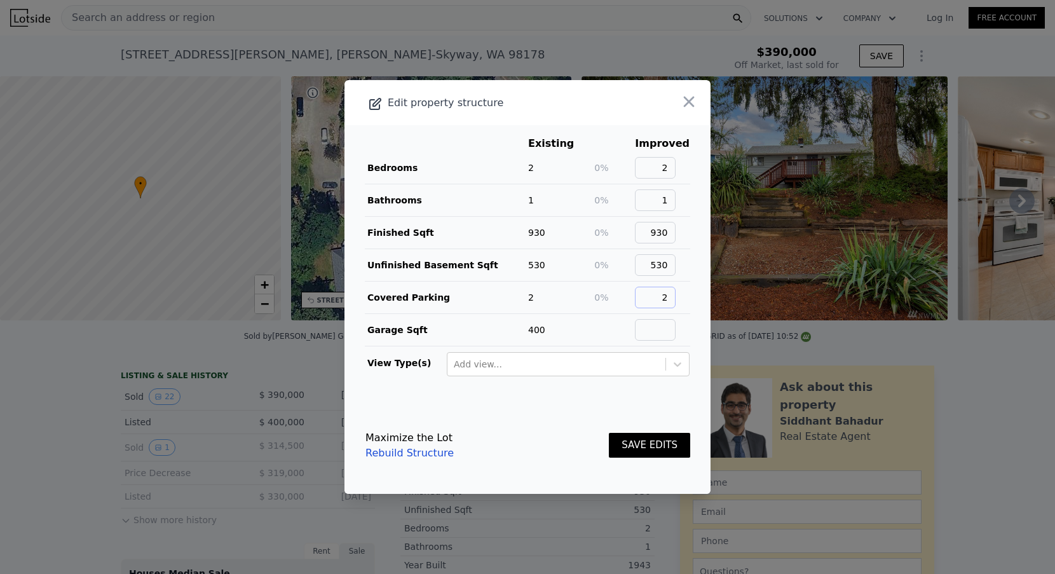
type input "2"
click at [668, 324] on input "text" at bounding box center [655, 330] width 41 height 22
type input "400"
click at [656, 452] on button "SAVE EDITS" at bounding box center [649, 445] width 81 height 25
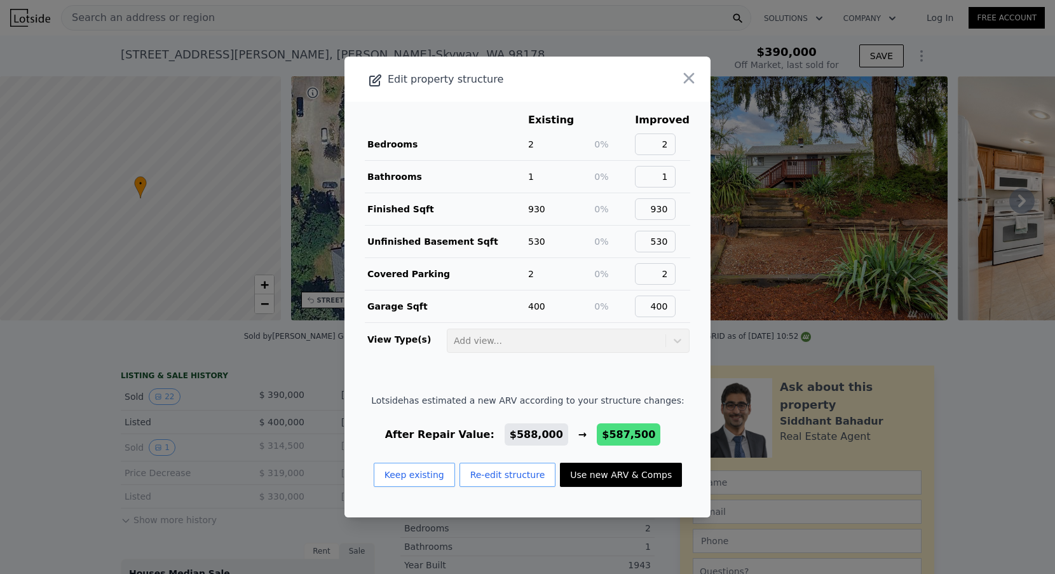
click at [629, 479] on button "Use new ARV & Comps" at bounding box center [621, 475] width 122 height 24
type input "$ 587,500"
type input "$ 128,495"
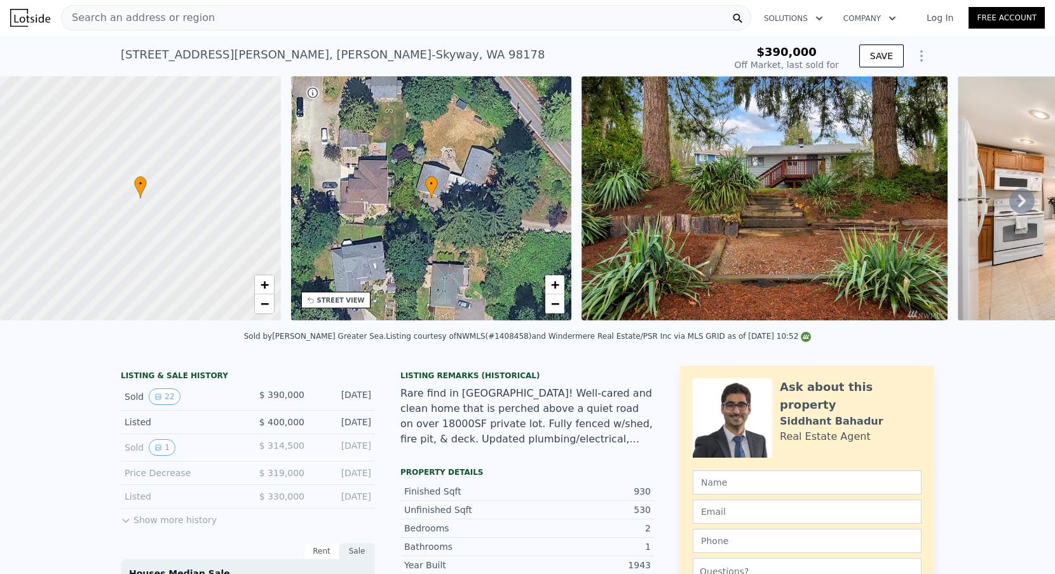
type input "$ 588,000"
type input "$ 128,960"
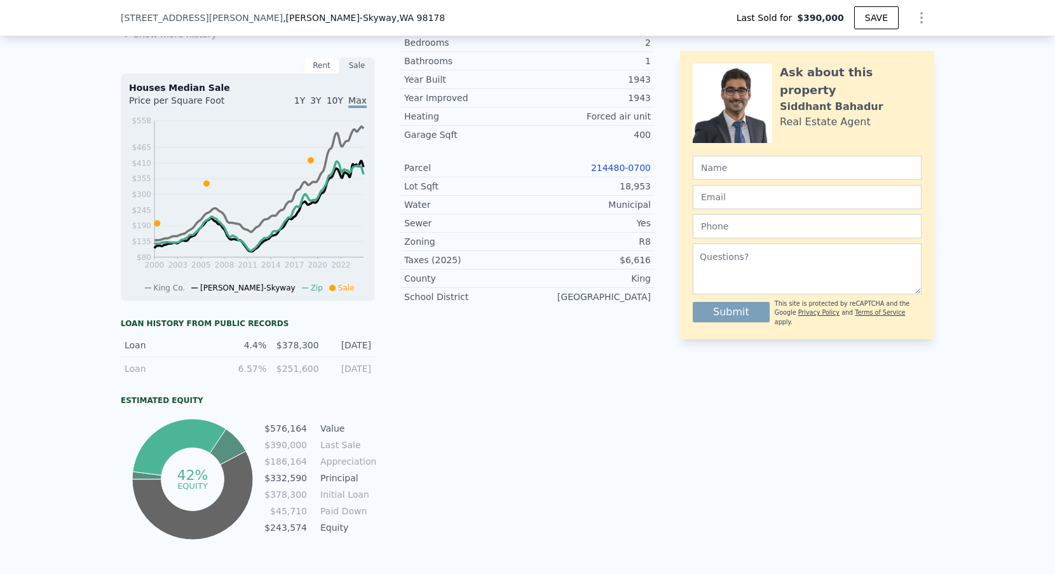
click at [617, 163] on link "214480-0700" at bounding box center [621, 168] width 60 height 10
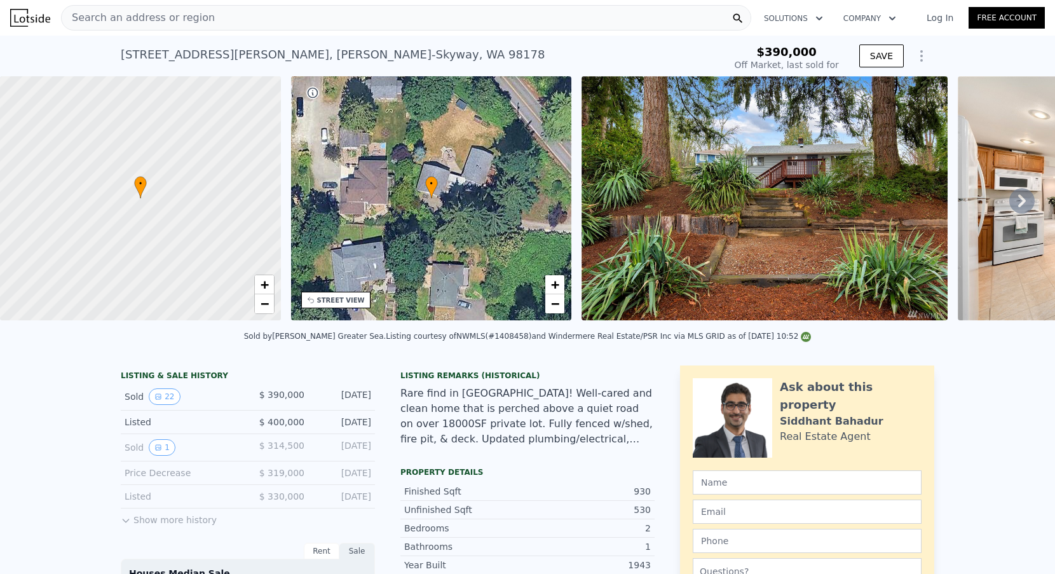
scroll to position [0, 0]
click at [245, 22] on div "Search an address or region" at bounding box center [406, 17] width 690 height 25
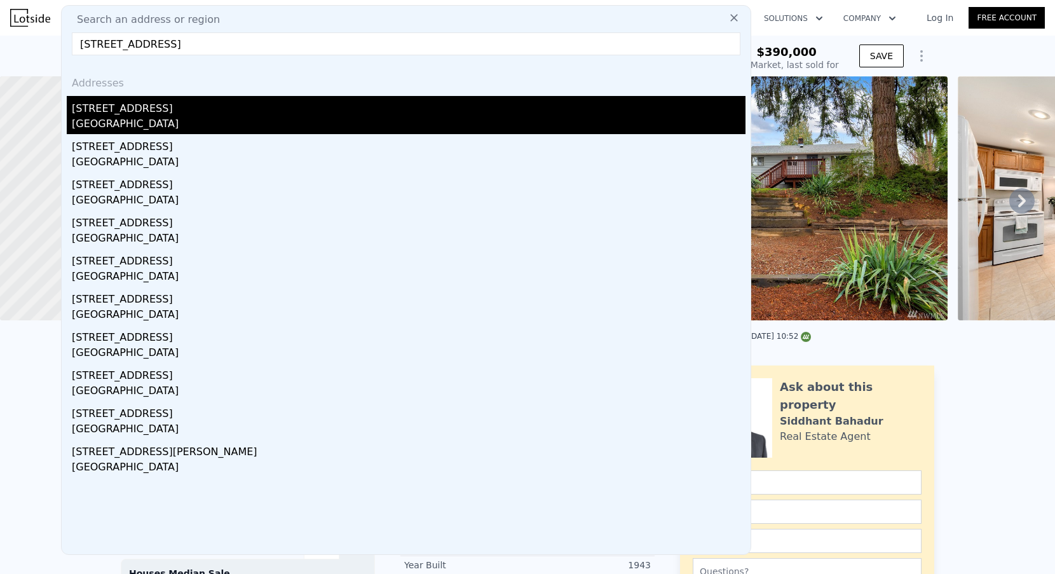
type input "[STREET_ADDRESS]"
click at [196, 120] on div "[GEOGRAPHIC_DATA]" at bounding box center [409, 125] width 674 height 18
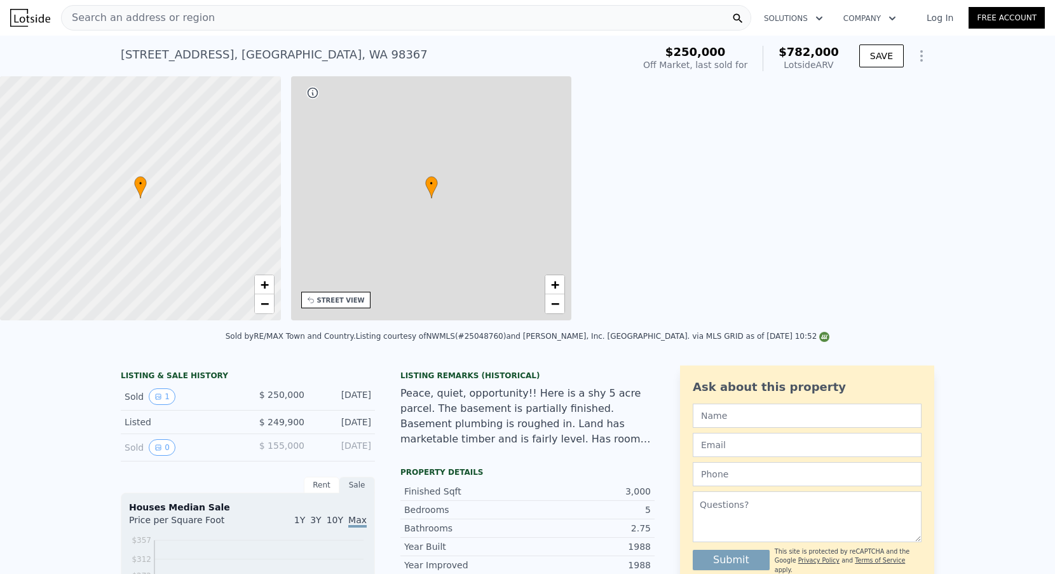
type input "4"
type input "1.75"
type input "3.5"
type input "2171"
type input "3477"
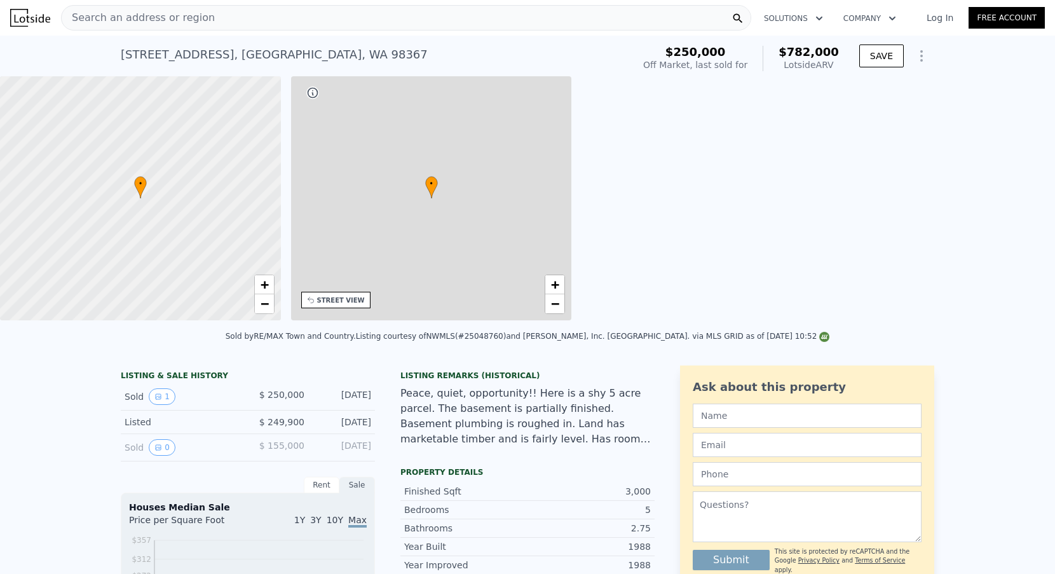
type input "15246"
type input "197762"
type input "$ 782,000"
type input "6"
type input "$ 454,266"
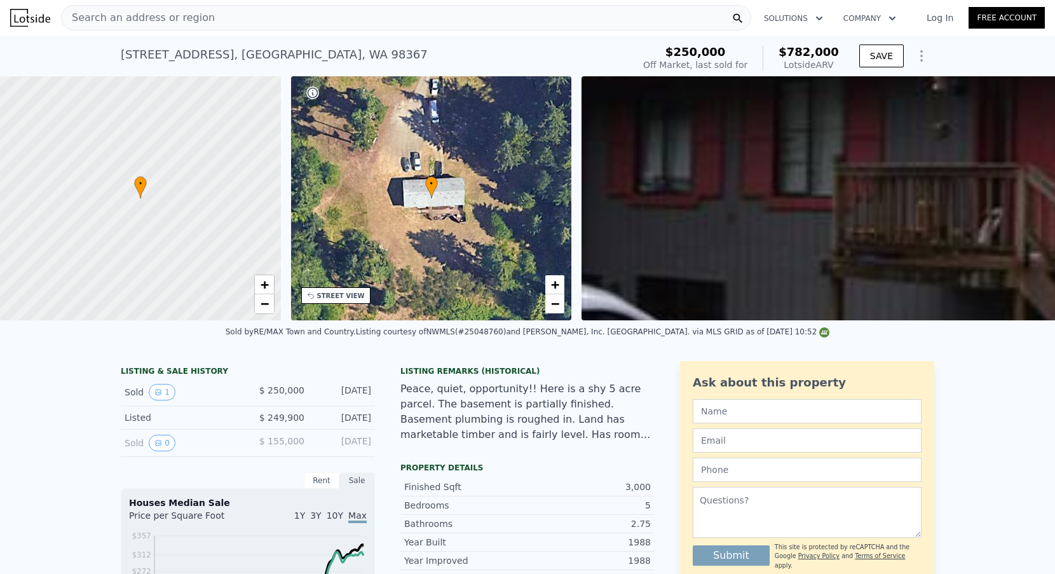
click at [214, 0] on nav "Search an address or region Solutions Company Open main menu Log In Free Account" at bounding box center [527, 18] width 1055 height 36
type input "$ 777,000"
checkbox input "true"
type input "54886"
type input "$ 449,632"
